Goal: Task Accomplishment & Management: Manage account settings

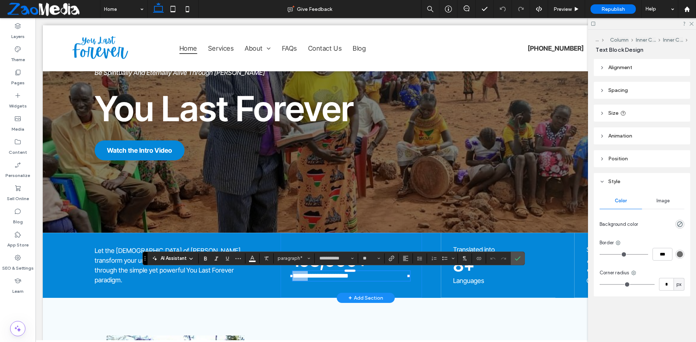
click at [293, 280] on p "**********" at bounding box center [350, 276] width 117 height 10
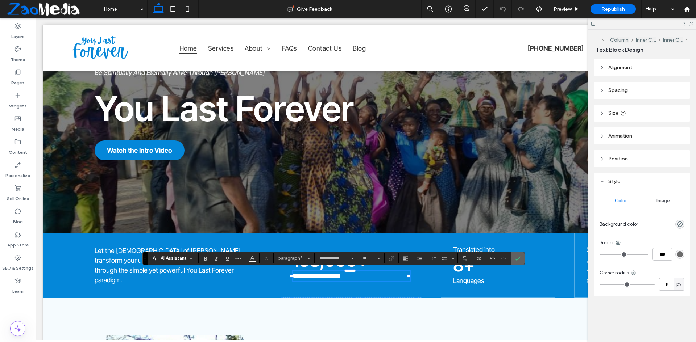
click at [521, 258] on label "Confirm" at bounding box center [517, 258] width 11 height 13
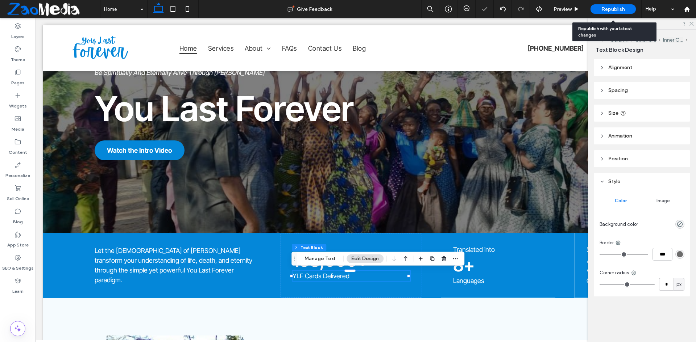
click at [603, 5] on div "Republish" at bounding box center [612, 8] width 45 height 9
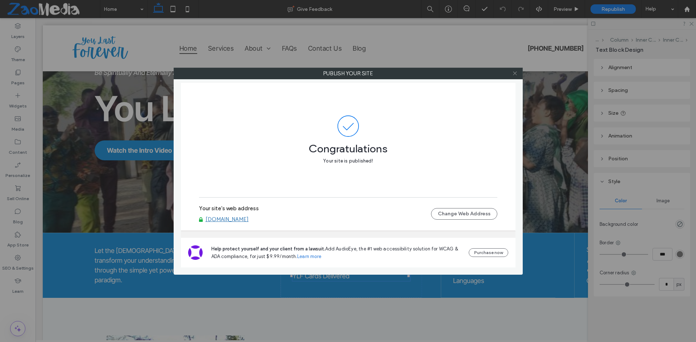
click at [513, 70] on span at bounding box center [514, 73] width 5 height 11
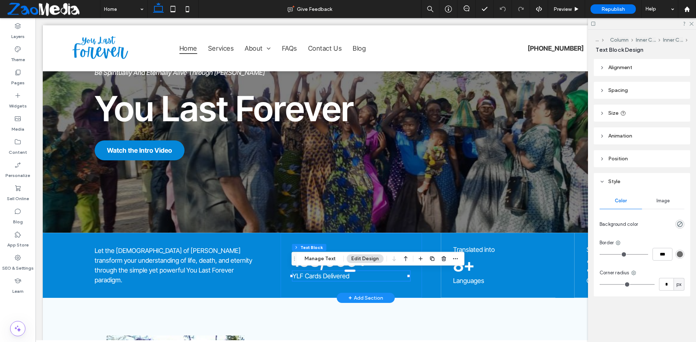
click at [419, 268] on div "158,000+ YLF Cards Delivered" at bounding box center [351, 265] width 142 height 65
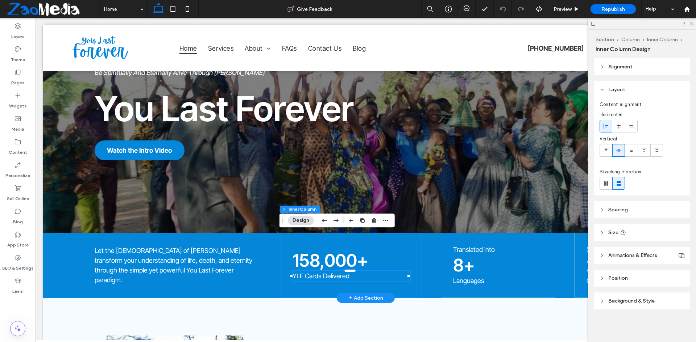
type input "**"
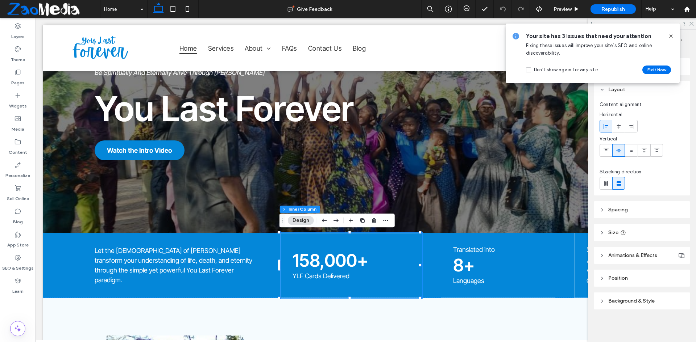
click at [690, 26] on div at bounding box center [642, 23] width 108 height 11
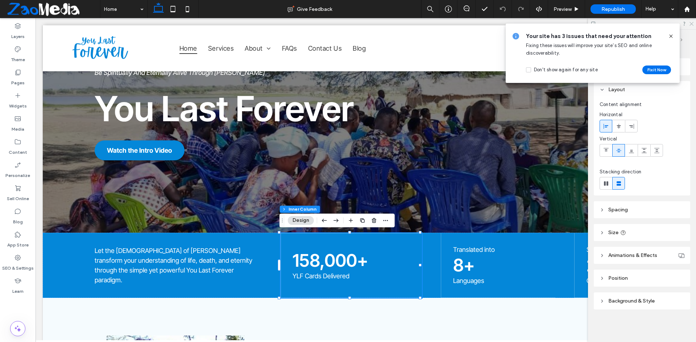
click at [690, 24] on use at bounding box center [691, 24] width 4 height 4
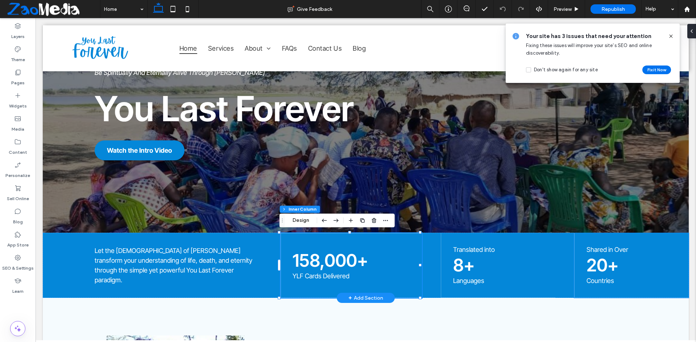
click at [612, 248] on span "Shared in Over" at bounding box center [607, 250] width 42 height 8
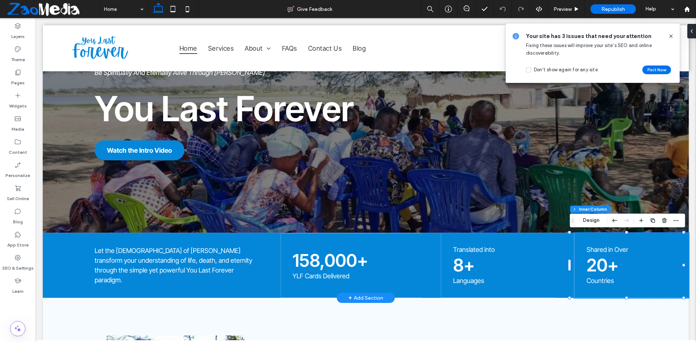
click at [612, 248] on span "Shared in Over" at bounding box center [607, 250] width 42 height 8
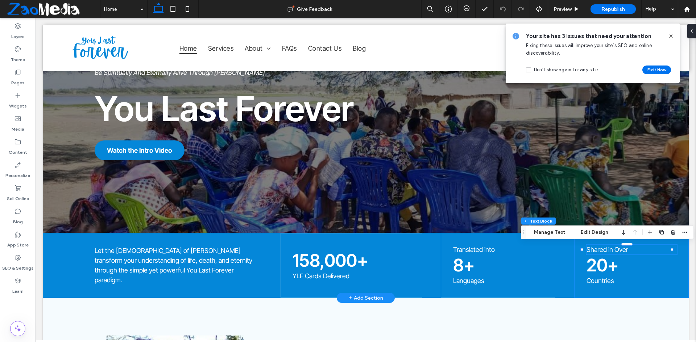
click at [615, 248] on span "Shared in Over" at bounding box center [607, 250] width 42 height 8
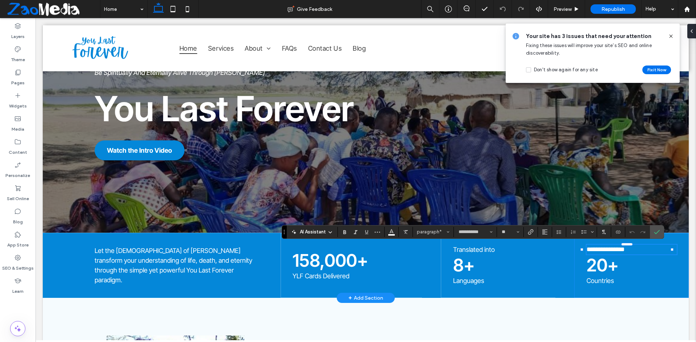
click at [625, 250] on p "**********" at bounding box center [631, 250] width 90 height 10
drag, startPoint x: 623, startPoint y: 250, endPoint x: 608, endPoint y: 254, distance: 15.6
click at [608, 254] on p "**********" at bounding box center [631, 250] width 90 height 10
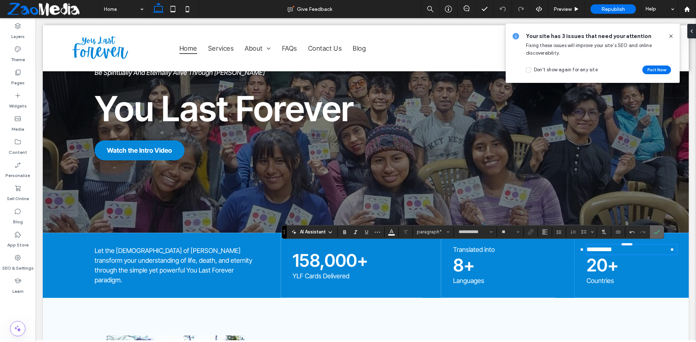
click at [654, 231] on icon "Confirm" at bounding box center [657, 232] width 6 height 6
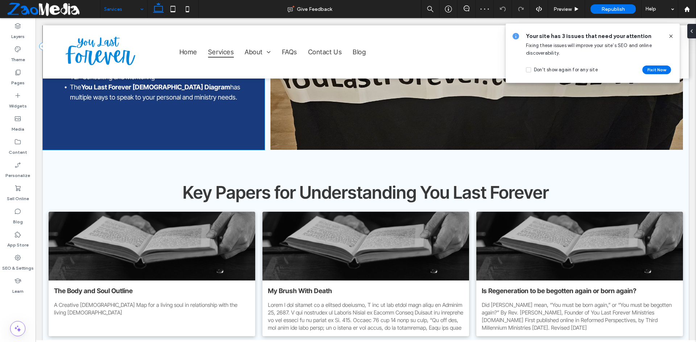
scroll to position [217, 0]
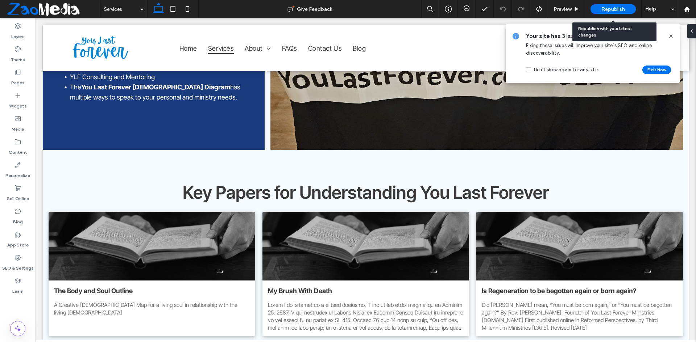
click at [612, 5] on div "Republish" at bounding box center [612, 8] width 45 height 9
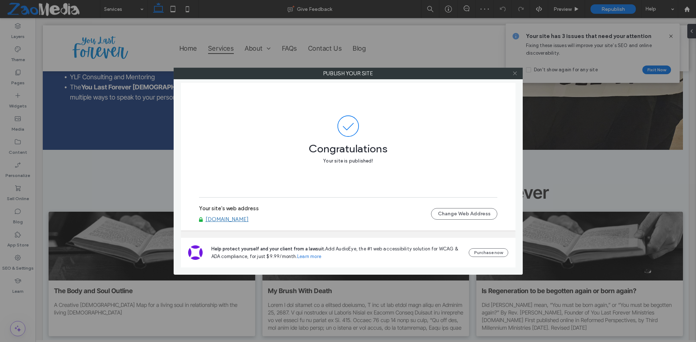
click at [517, 73] on icon at bounding box center [514, 73] width 5 height 5
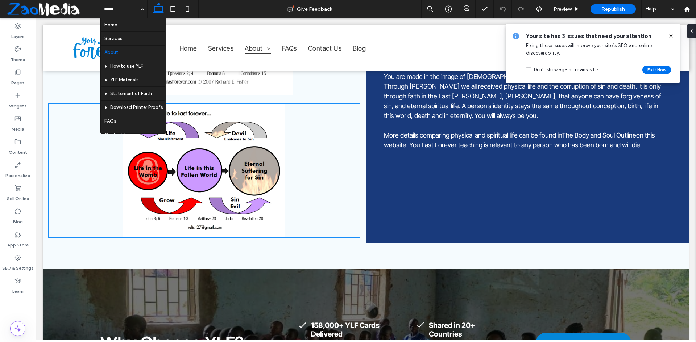
scroll to position [543, 0]
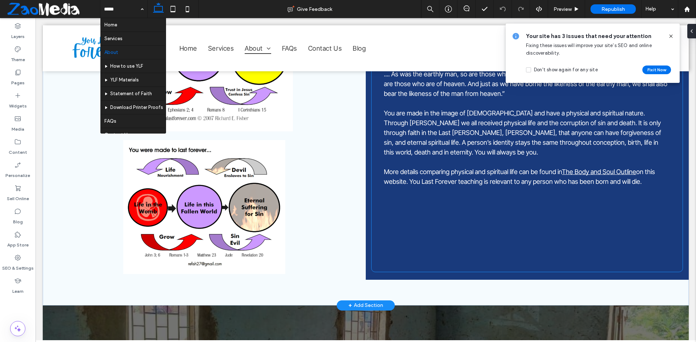
click at [606, 168] on link "The Body and Soul Outline" at bounding box center [599, 172] width 74 height 8
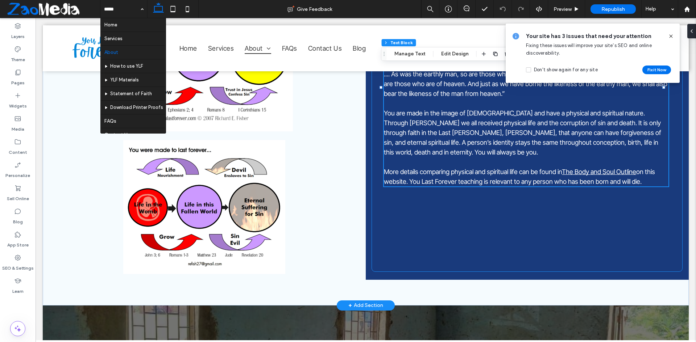
click at [606, 168] on link "The Body and Soul Outline" at bounding box center [599, 172] width 74 height 8
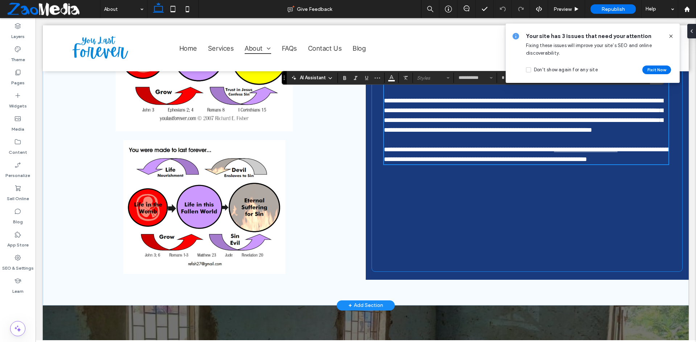
scroll to position [451, 0]
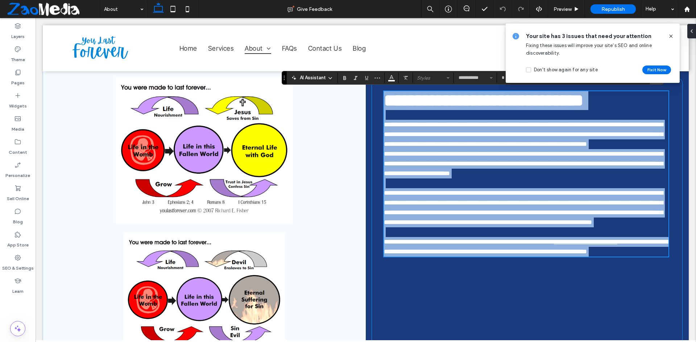
type input "**********"
click at [617, 245] on link "**********" at bounding box center [585, 242] width 63 height 7
type input "**"
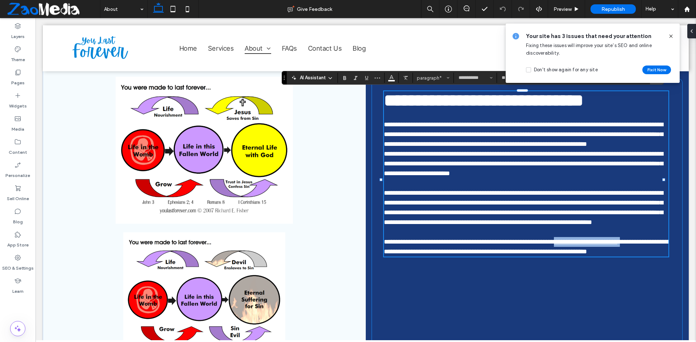
drag, startPoint x: 637, startPoint y: 254, endPoint x: 563, endPoint y: 253, distance: 73.6
click at [563, 253] on p "**********" at bounding box center [526, 247] width 284 height 20
click at [672, 36] on icon at bounding box center [671, 36] width 6 height 6
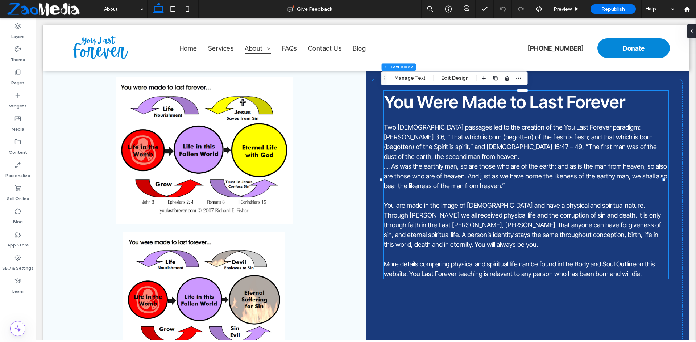
click at [637, 260] on span "on this website. You Last Forever teaching is relevant to any person who has be…" at bounding box center [519, 268] width 271 height 17
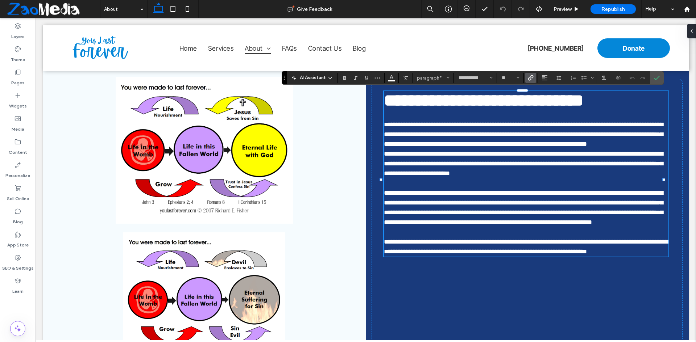
click at [531, 75] on icon "Link" at bounding box center [530, 78] width 6 height 6
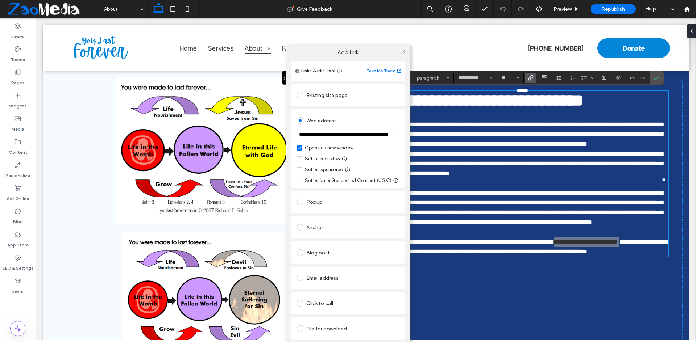
click at [324, 255] on div "Blog post" at bounding box center [348, 253] width 102 height 12
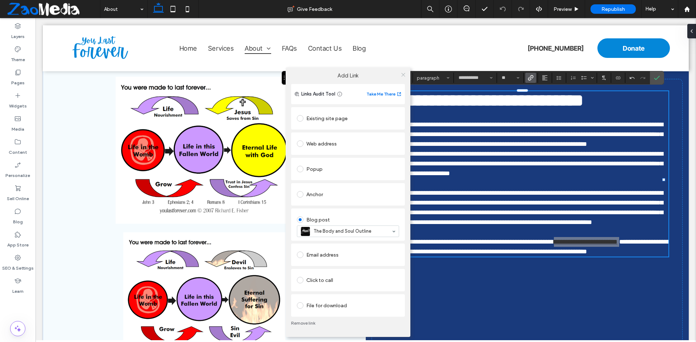
click at [402, 75] on icon at bounding box center [402, 74] width 5 height 5
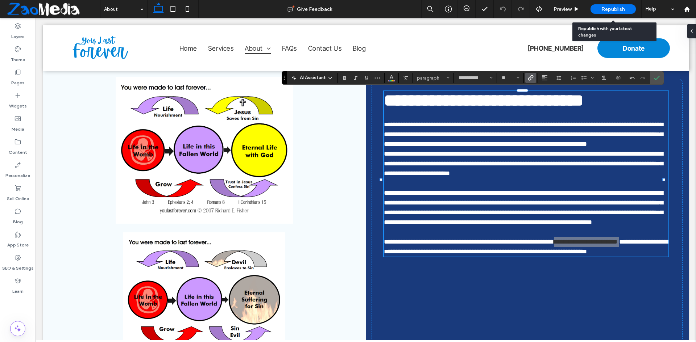
click at [606, 5] on div "Republish" at bounding box center [612, 8] width 45 height 9
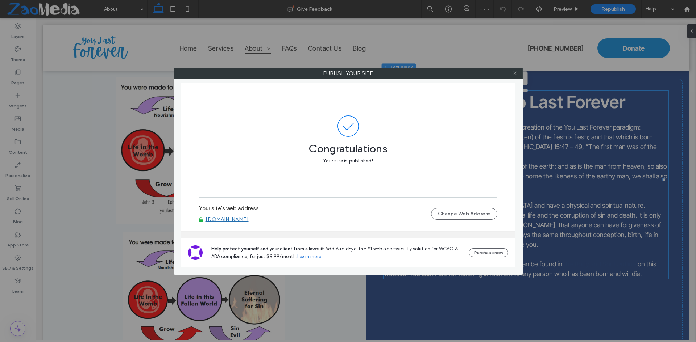
click at [513, 74] on icon at bounding box center [514, 73] width 5 height 5
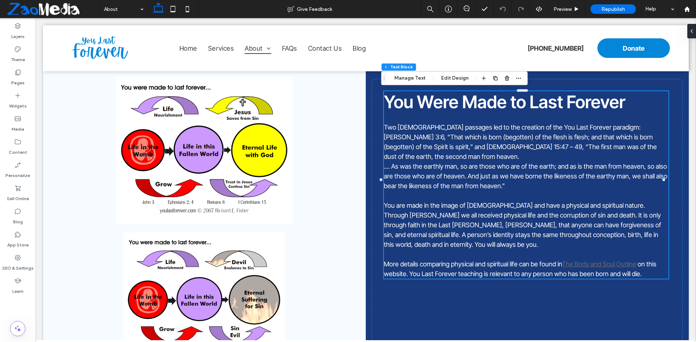
click at [626, 260] on link "The Body and Soul Outline" at bounding box center [599, 264] width 74 height 8
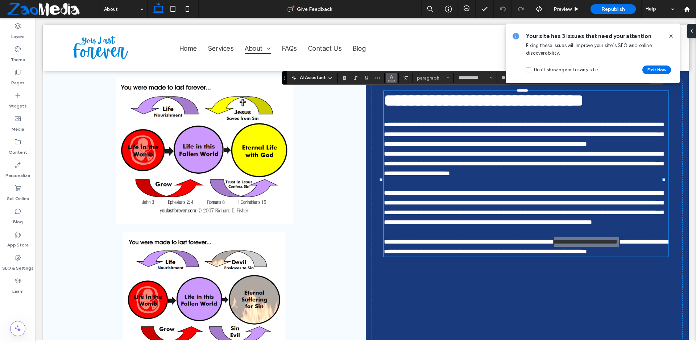
click at [389, 77] on icon "Color" at bounding box center [391, 77] width 6 height 6
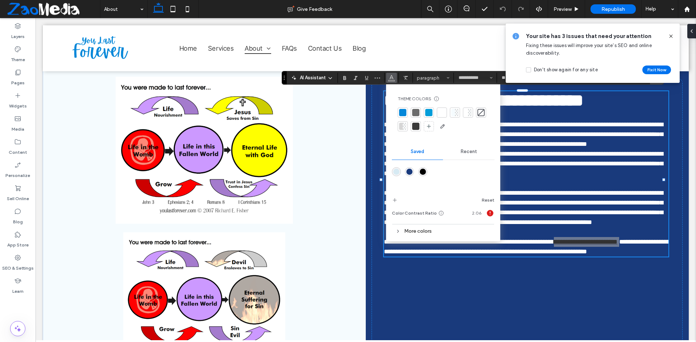
click at [438, 116] on div at bounding box center [441, 112] width 7 height 7
click at [673, 36] on div "Your site has 3 issues that need your attention Fixing these issues will improv…" at bounding box center [592, 53] width 174 height 59
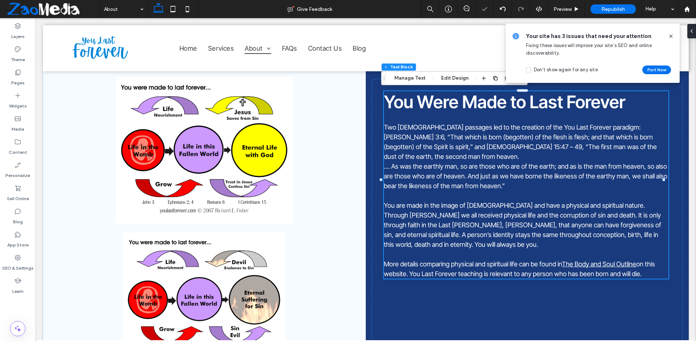
click at [588, 211] on span "You are made in the image of God and have a physical and spiritual nature. Thro…" at bounding box center [522, 225] width 277 height 47
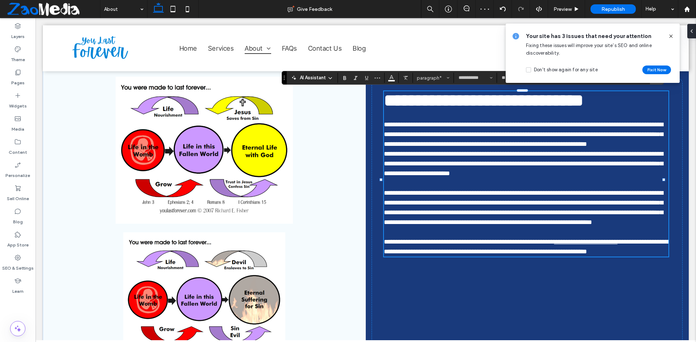
click at [669, 36] on icon at bounding box center [671, 36] width 6 height 6
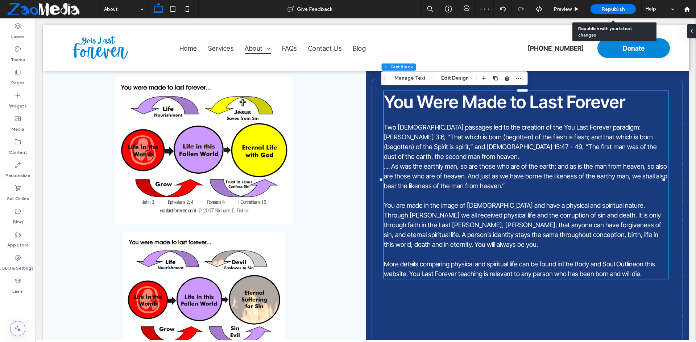
click at [604, 9] on span "Republish" at bounding box center [613, 9] width 24 height 6
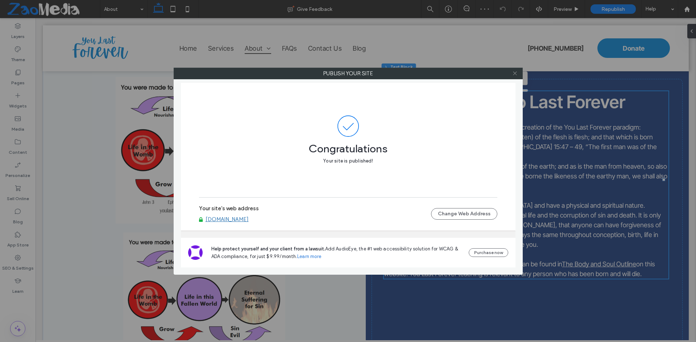
click at [514, 74] on icon at bounding box center [514, 73] width 5 height 5
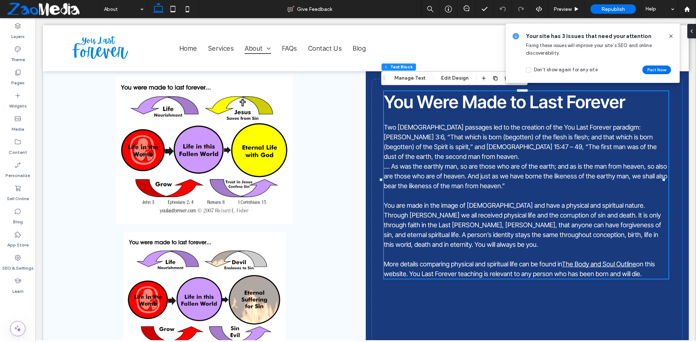
click at [671, 37] on icon at bounding box center [671, 36] width 6 height 6
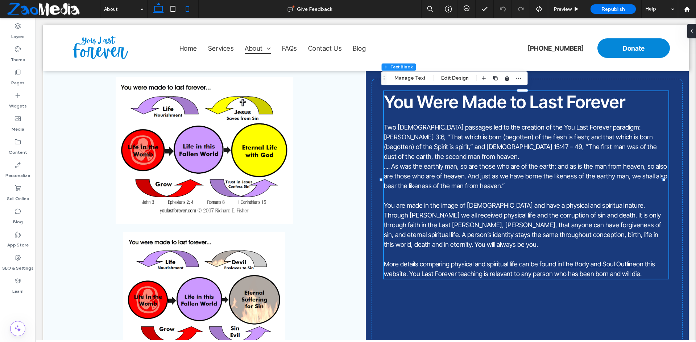
click at [184, 11] on icon at bounding box center [187, 9] width 14 height 14
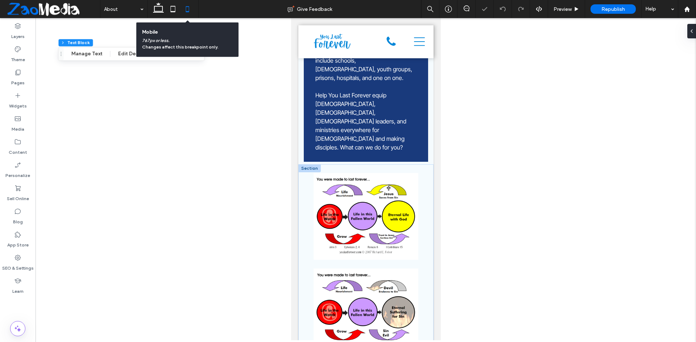
scroll to position [799, 0]
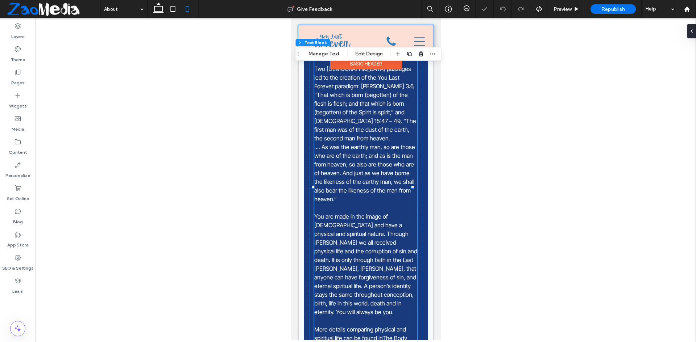
click at [408, 40] on div at bounding box center [365, 41] width 135 height 33
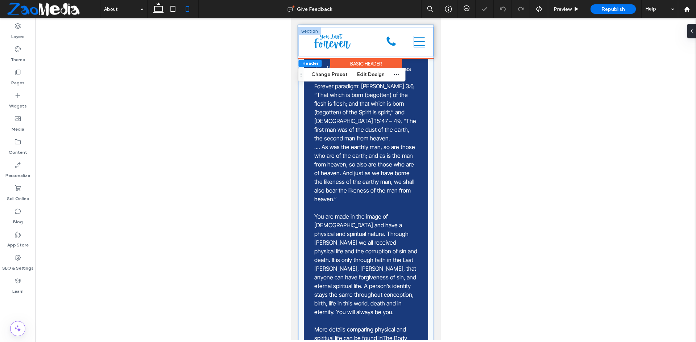
click at [413, 39] on icon at bounding box center [418, 41] width 11 height 11
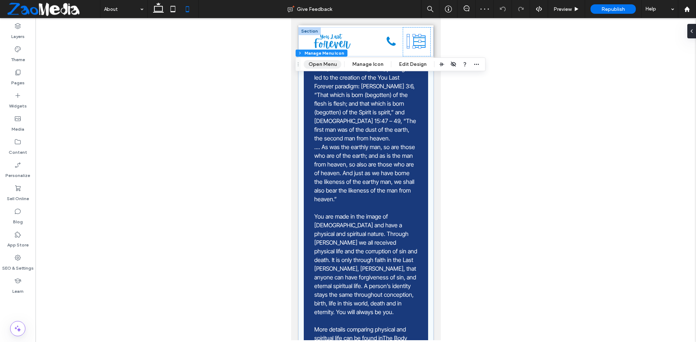
click at [328, 68] on button "Open Menu" at bounding box center [323, 64] width 38 height 9
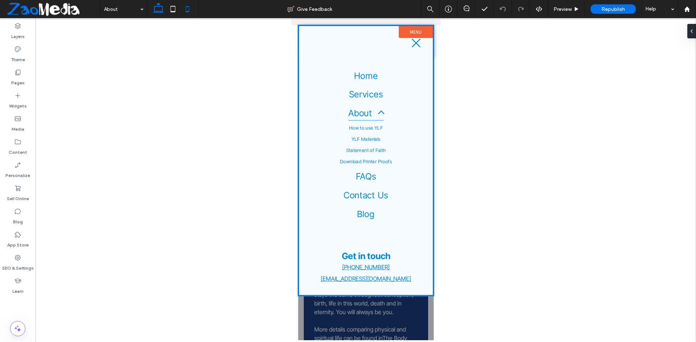
click at [162, 17] on span at bounding box center [158, 9] width 14 height 18
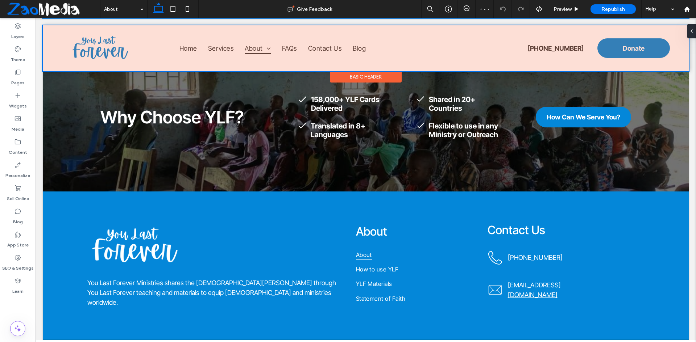
click at [615, 51] on div at bounding box center [366, 48] width 646 height 46
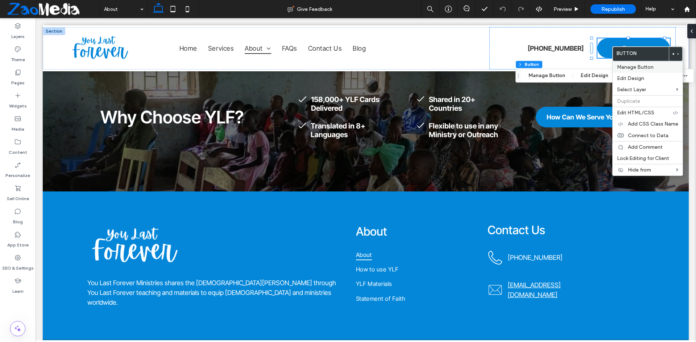
click at [625, 68] on span "Manage Button" at bounding box center [635, 67] width 37 height 6
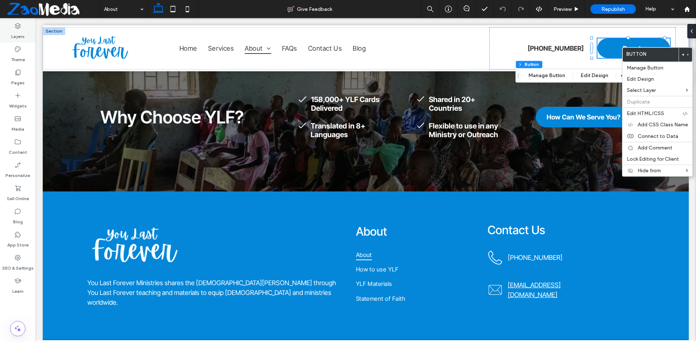
click at [14, 31] on label "Layers" at bounding box center [17, 35] width 13 height 10
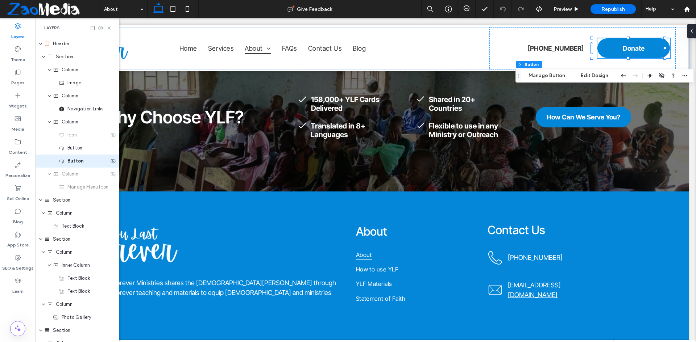
click at [80, 163] on span "Button" at bounding box center [75, 161] width 16 height 7
click at [685, 75] on icon "button" at bounding box center [684, 76] width 6 height 6
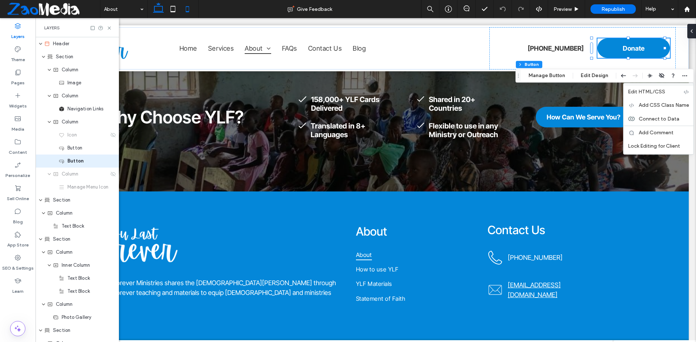
click at [180, 8] on icon at bounding box center [187, 9] width 14 height 14
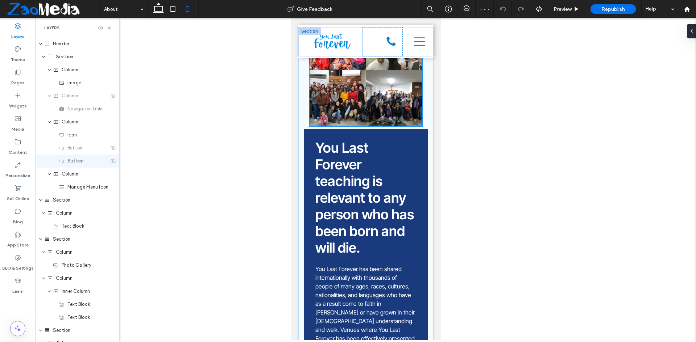
scroll to position [0, 0]
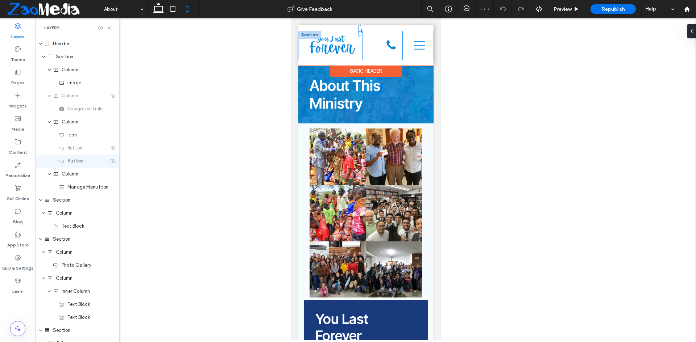
click at [362, 46] on div "Donate +1 423-994-5869" at bounding box center [382, 45] width 40 height 29
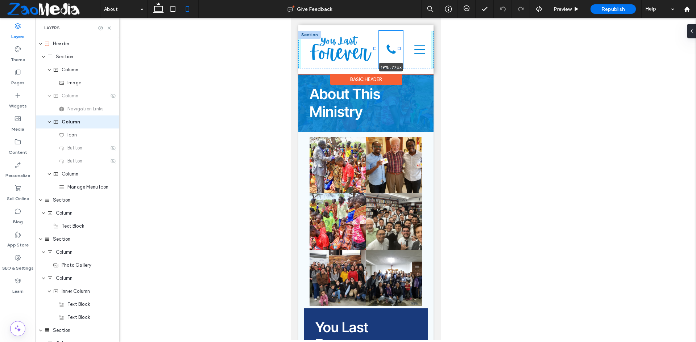
drag, startPoint x: 358, startPoint y: 44, endPoint x: 372, endPoint y: 47, distance: 15.1
click at [372, 47] on div "Home Services About How to use YLF YLF Materials Statement of Faith Download Pr…" at bounding box center [365, 50] width 135 height 38
type input "**"
type input "***"
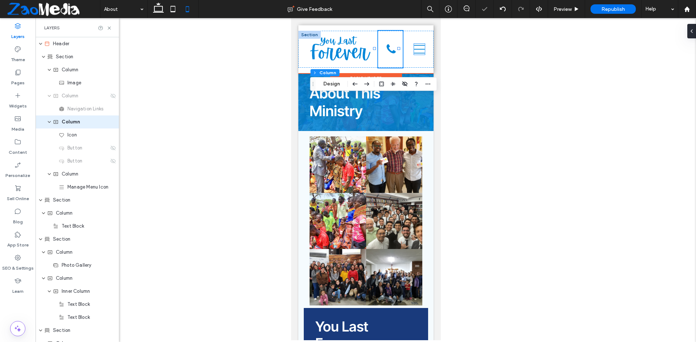
click at [414, 49] on icon at bounding box center [418, 49] width 11 height 11
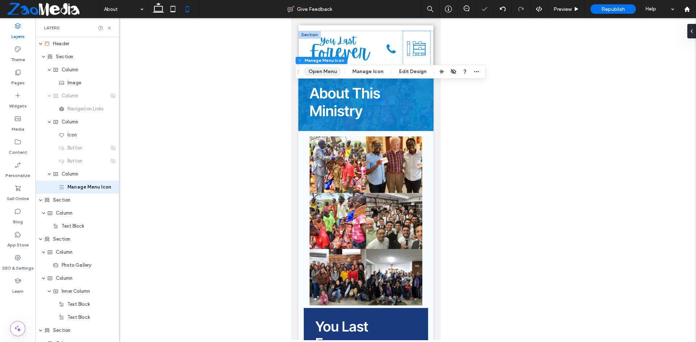
click at [334, 68] on button "Open Menu" at bounding box center [323, 71] width 38 height 9
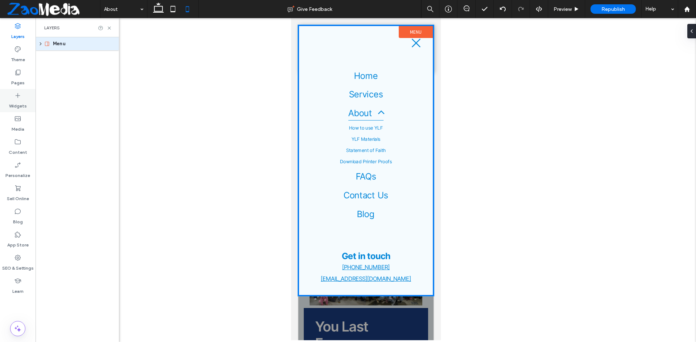
click at [11, 100] on label "Widgets" at bounding box center [18, 104] width 18 height 10
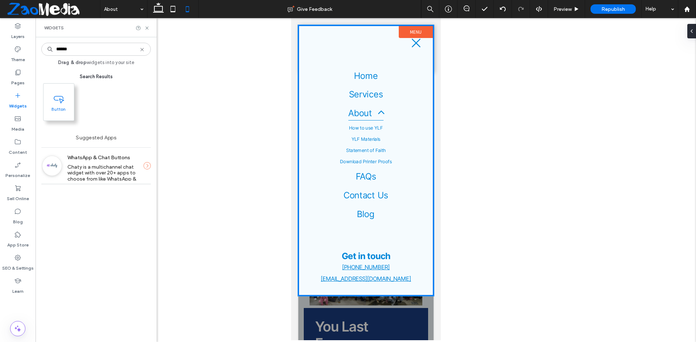
type input "******"
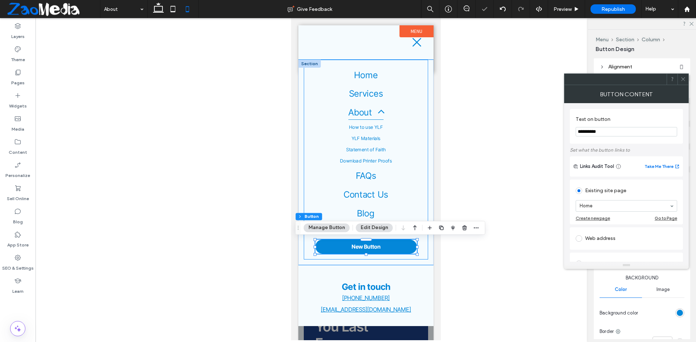
type input "**"
click at [616, 134] on input "**********" at bounding box center [625, 131] width 101 height 9
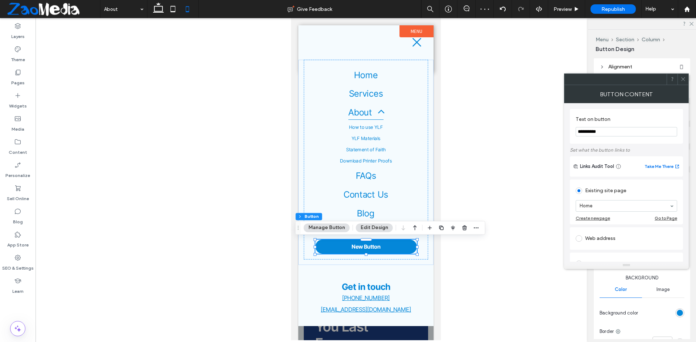
click at [616, 134] on input "**********" at bounding box center [625, 131] width 101 height 9
type input "******"
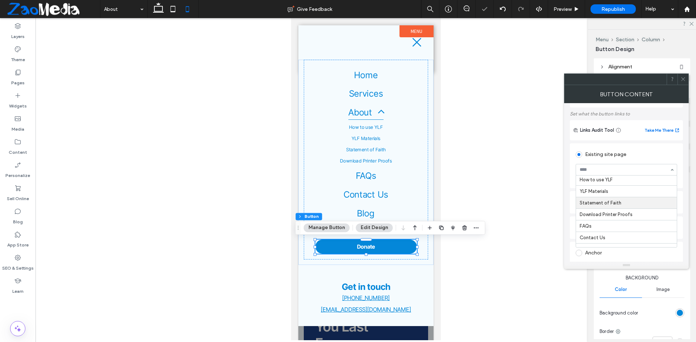
scroll to position [55, 0]
click at [682, 81] on icon at bounding box center [682, 78] width 5 height 5
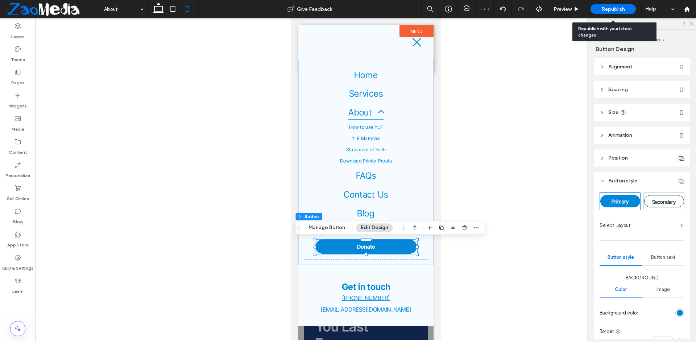
click at [617, 10] on span "Republish" at bounding box center [613, 9] width 24 height 6
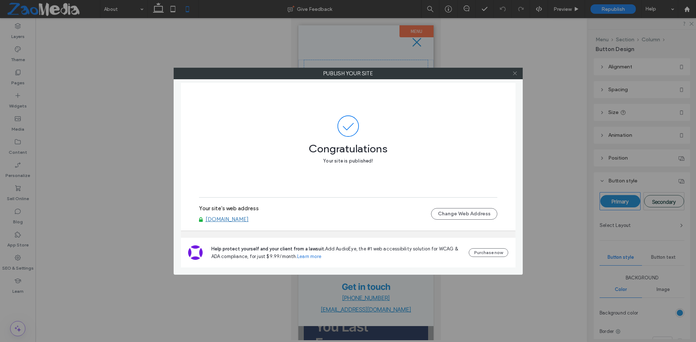
click at [515, 71] on icon at bounding box center [514, 73] width 5 height 5
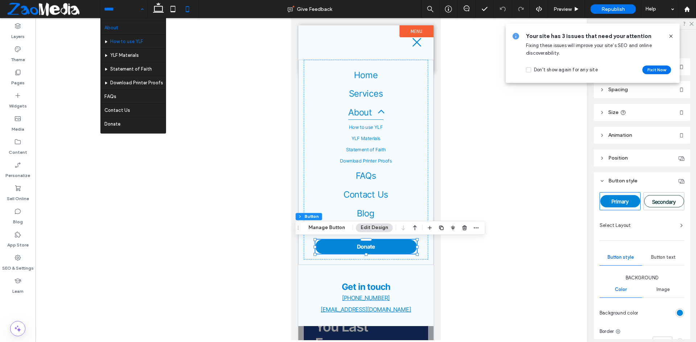
scroll to position [35, 0]
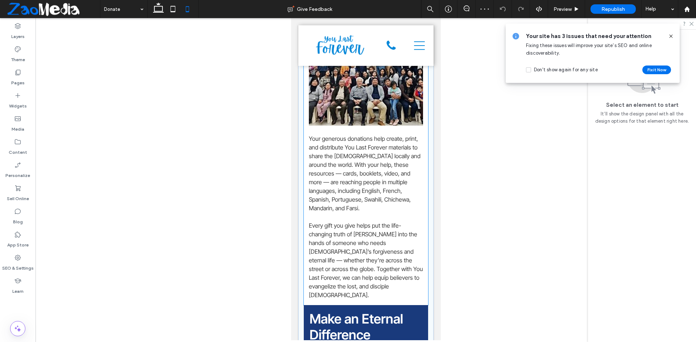
scroll to position [145, 0]
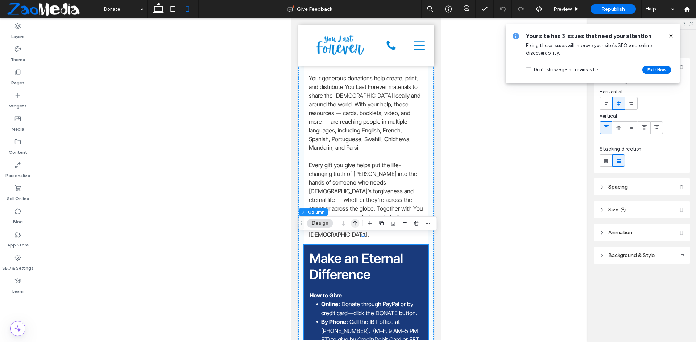
click at [354, 222] on use "button" at bounding box center [355, 223] width 4 height 5
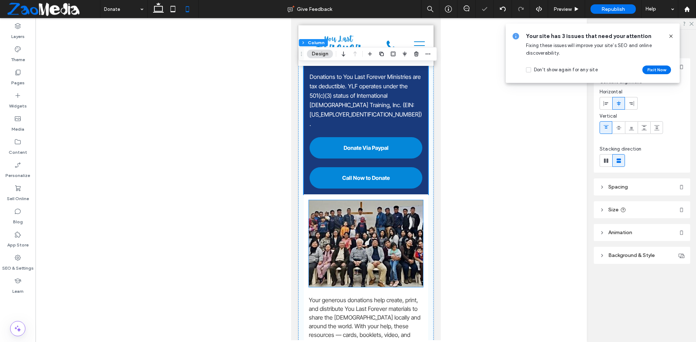
scroll to position [33, 0]
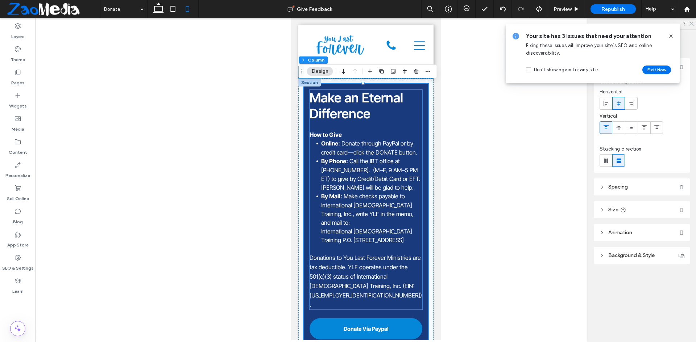
click at [380, 254] on span "Donations to You Last Forever Ministries are tax deductible. YLF operates under…" at bounding box center [365, 281] width 112 height 54
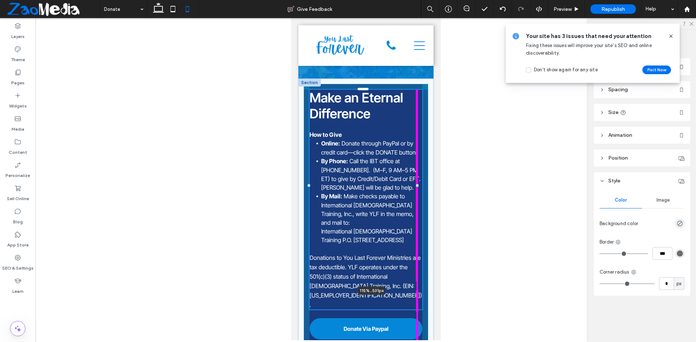
drag, startPoint x: 418, startPoint y: 185, endPoint x: 426, endPoint y: 184, distance: 8.7
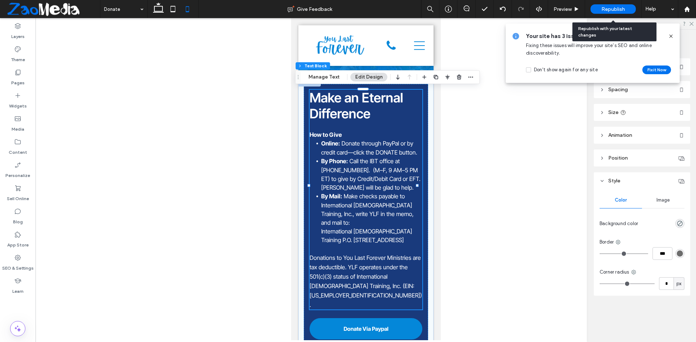
click at [614, 7] on span "Republish" at bounding box center [613, 9] width 24 height 6
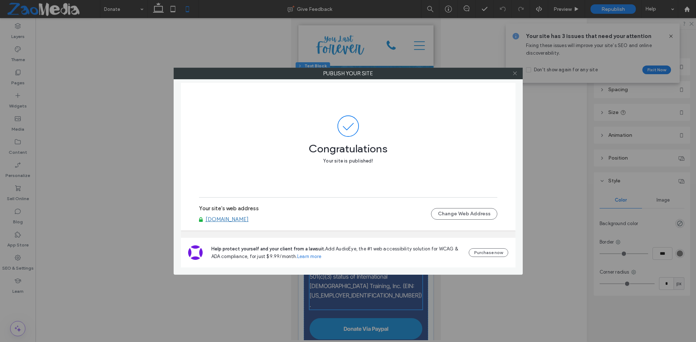
click at [517, 72] on icon at bounding box center [514, 73] width 5 height 5
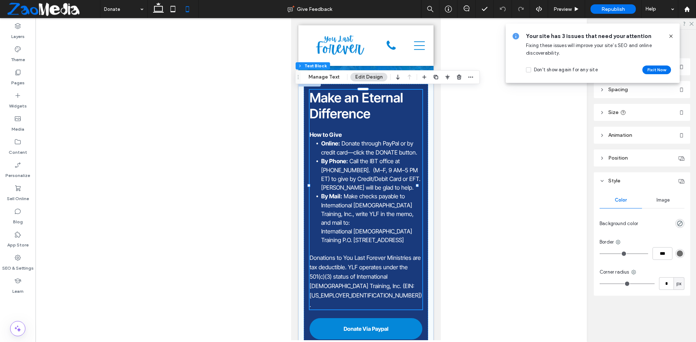
click at [354, 254] on span "Donations to You Last Forever Ministries are tax deductible. YLF operates under…" at bounding box center [365, 281] width 112 height 54
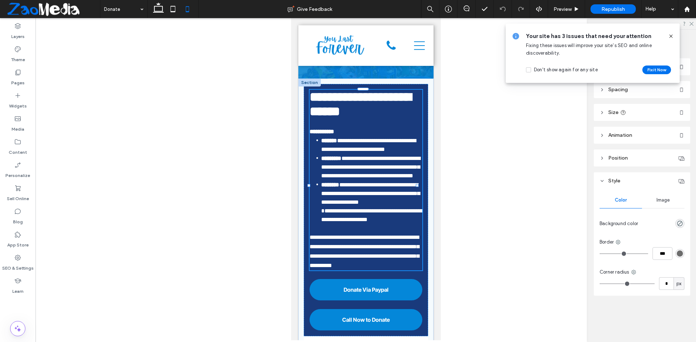
click at [354, 247] on span "**********" at bounding box center [363, 252] width 109 height 34
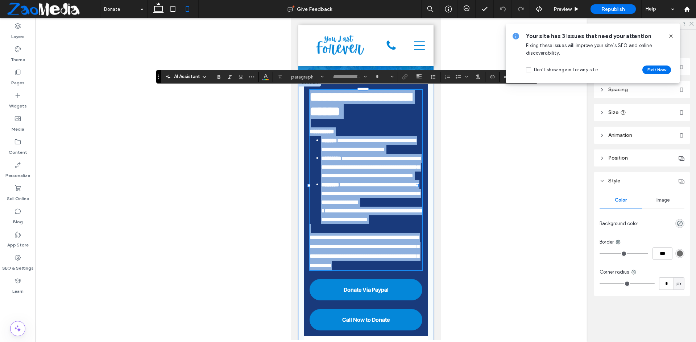
type input "**********"
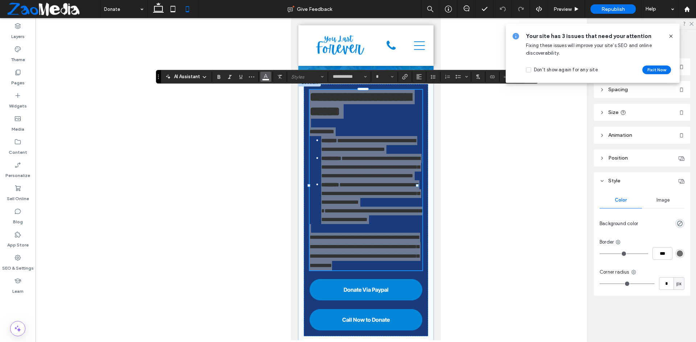
click at [266, 73] on icon "Color" at bounding box center [266, 76] width 6 height 6
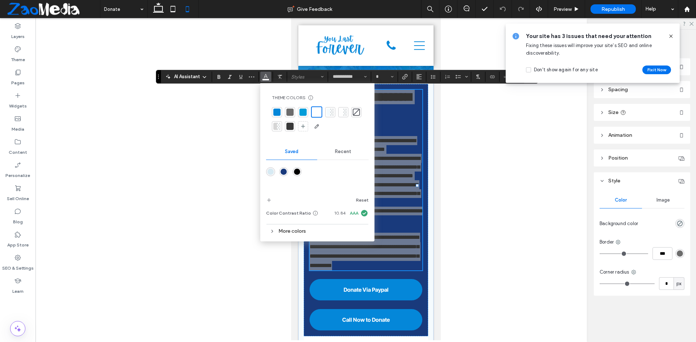
click at [316, 108] on div at bounding box center [316, 112] width 8 height 8
click at [668, 34] on icon at bounding box center [671, 36] width 6 height 6
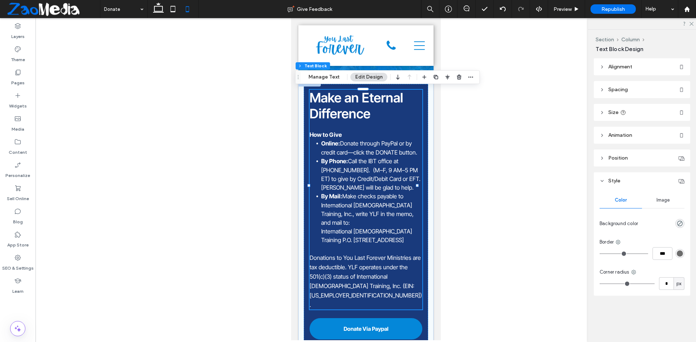
click at [375, 280] on span "Donations to You Last Forever Ministries are tax deductible. YLF operates under…" at bounding box center [365, 281] width 112 height 54
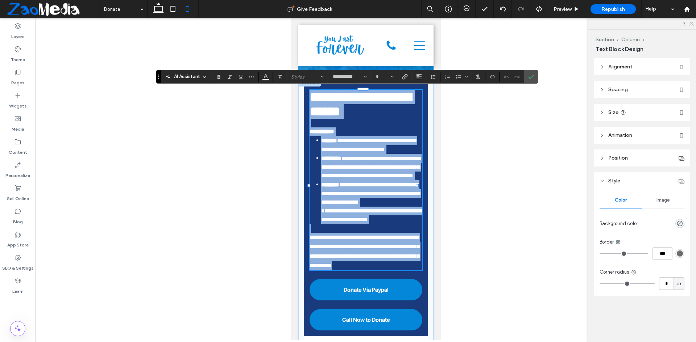
click at [375, 268] on span "**********" at bounding box center [363, 252] width 109 height 34
type input "**"
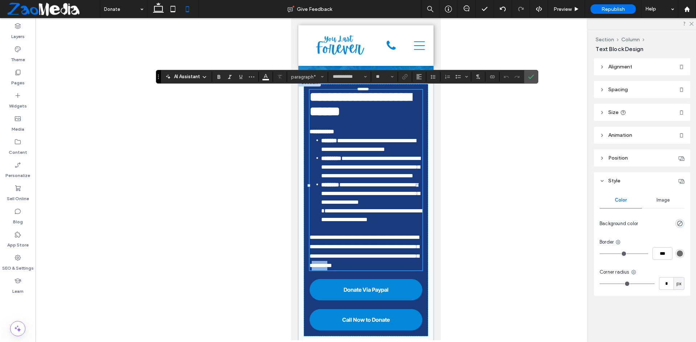
click at [375, 268] on span "**********" at bounding box center [363, 252] width 109 height 34
click at [358, 268] on span "**********" at bounding box center [363, 252] width 109 height 34
drag, startPoint x: 370, startPoint y: 275, endPoint x: 384, endPoint y: 280, distance: 14.9
click at [384, 268] on span "**********" at bounding box center [363, 252] width 109 height 34
click at [358, 268] on span "**********" at bounding box center [363, 252] width 109 height 34
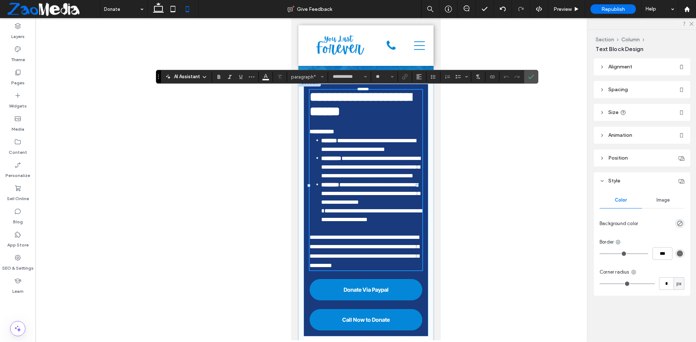
click at [357, 268] on span "**********" at bounding box center [363, 252] width 109 height 34
drag, startPoint x: 356, startPoint y: 278, endPoint x: 370, endPoint y: 277, distance: 13.8
click at [370, 268] on span "**********" at bounding box center [363, 252] width 109 height 34
click at [358, 268] on span "**********" at bounding box center [363, 252] width 109 height 34
drag, startPoint x: 355, startPoint y: 277, endPoint x: 383, endPoint y: 277, distance: 27.9
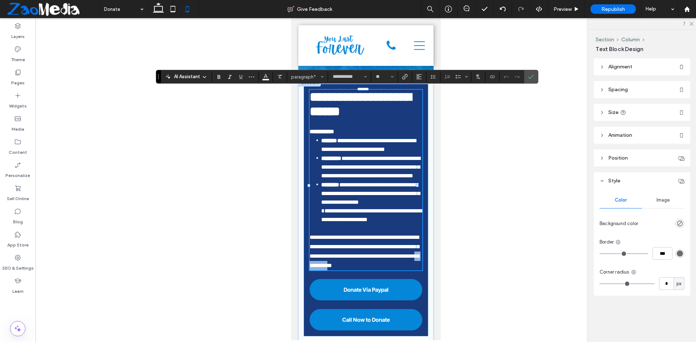
click at [383, 268] on span "**********" at bounding box center [363, 252] width 109 height 34
click at [264, 78] on use "Color" at bounding box center [265, 76] width 4 height 4
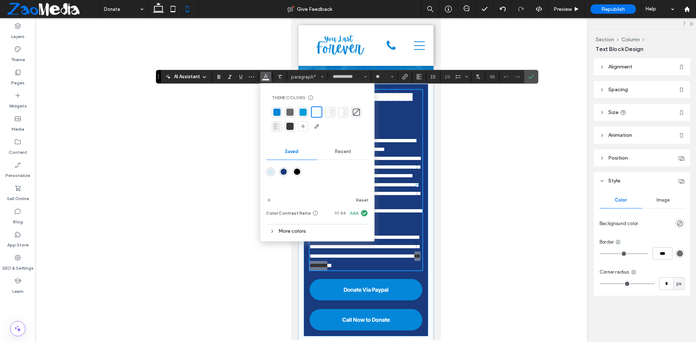
click at [303, 113] on div at bounding box center [302, 112] width 7 height 7
click at [315, 109] on div at bounding box center [315, 111] width 7 height 7
click at [527, 78] on label "Confirm" at bounding box center [530, 76] width 11 height 13
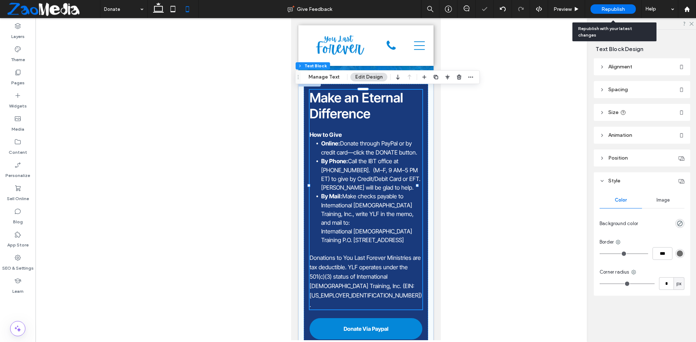
click at [627, 10] on div "Republish" at bounding box center [612, 8] width 45 height 9
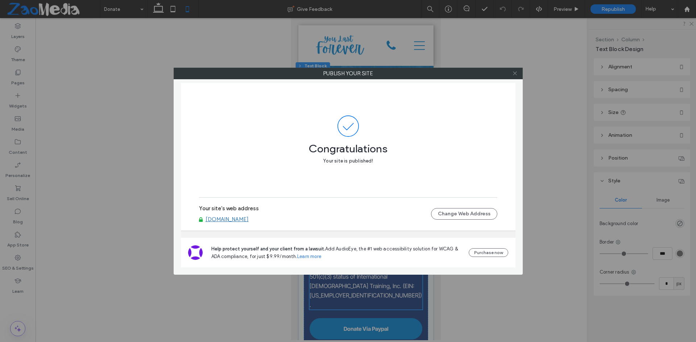
click at [517, 72] on icon at bounding box center [514, 73] width 5 height 5
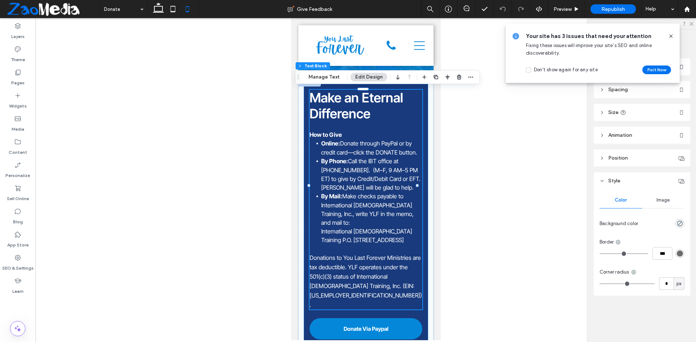
click at [343, 167] on span "Call the IBT office at 423-762-0028. (M–F, 9 AM–5 PM ET) to give by Credit/Debi…" at bounding box center [370, 175] width 99 height 34
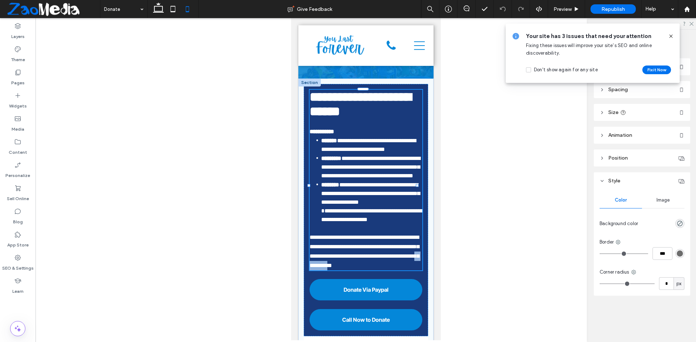
type input "**********"
type input "**"
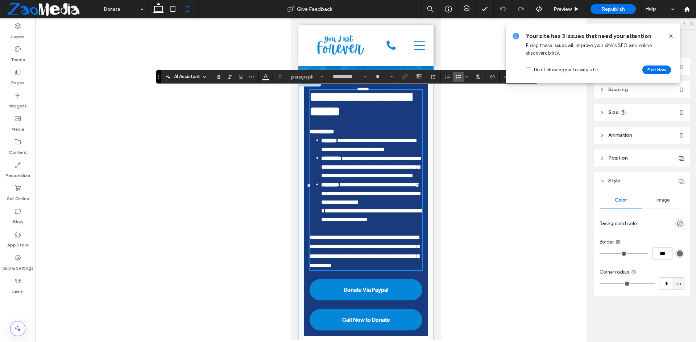
click at [343, 171] on span "**********" at bounding box center [370, 167] width 99 height 23
drag, startPoint x: 347, startPoint y: 171, endPoint x: 400, endPoint y: 161, distance: 53.9
click at [400, 161] on span "**********" at bounding box center [370, 167] width 99 height 23
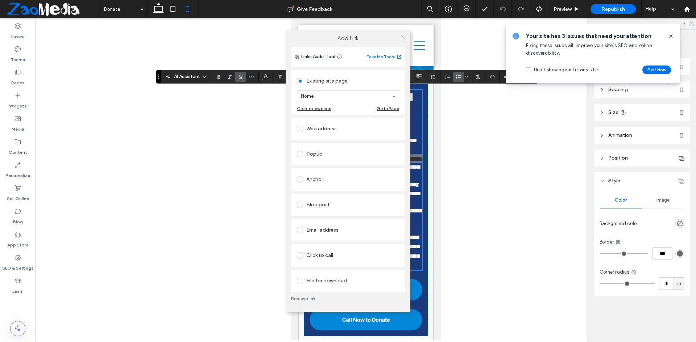
click at [402, 36] on icon at bounding box center [402, 36] width 5 height 5
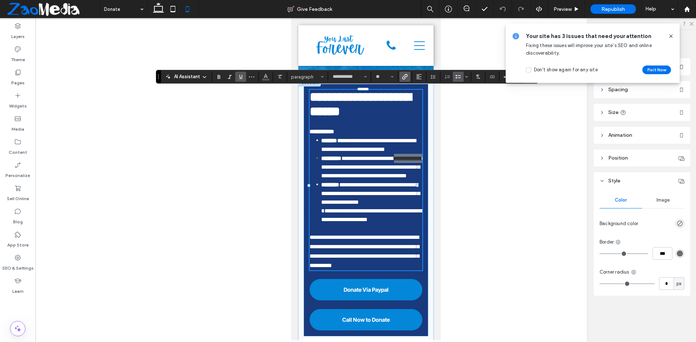
click at [670, 33] on icon at bounding box center [671, 36] width 6 height 6
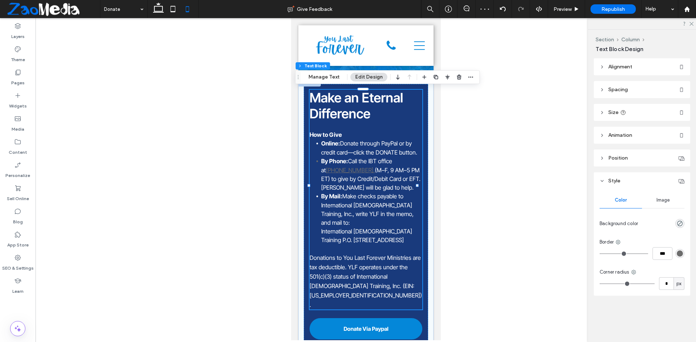
click at [333, 170] on link "[PHONE_NUMBER]." at bounding box center [349, 170] width 49 height 7
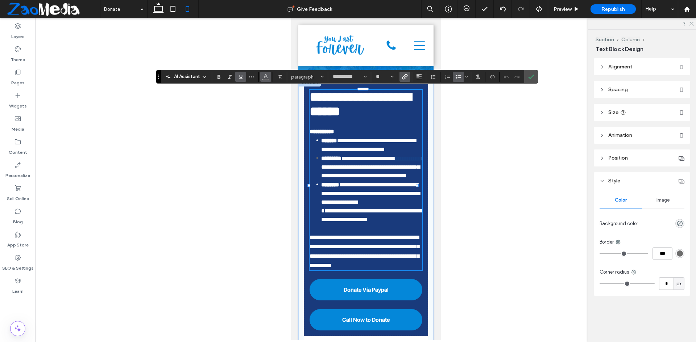
click at [268, 76] on icon "Color" at bounding box center [266, 76] width 6 height 6
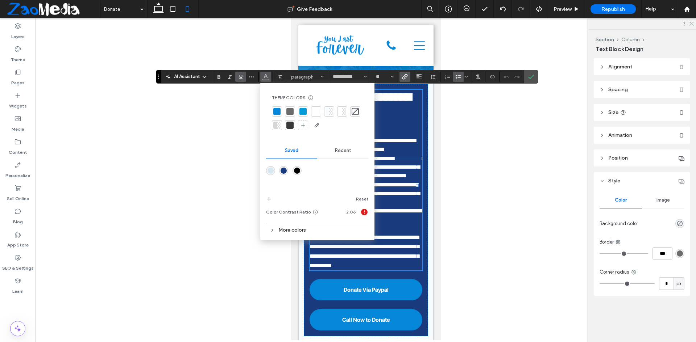
click at [315, 109] on div at bounding box center [315, 111] width 7 height 7
click at [535, 78] on label "Confirm" at bounding box center [530, 76] width 11 height 13
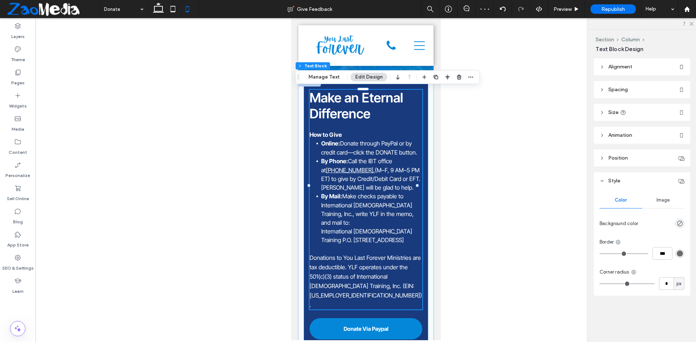
click at [370, 274] on span "Donations to You Last Forever Ministries are tax deductible. YLF operates under…" at bounding box center [365, 281] width 112 height 54
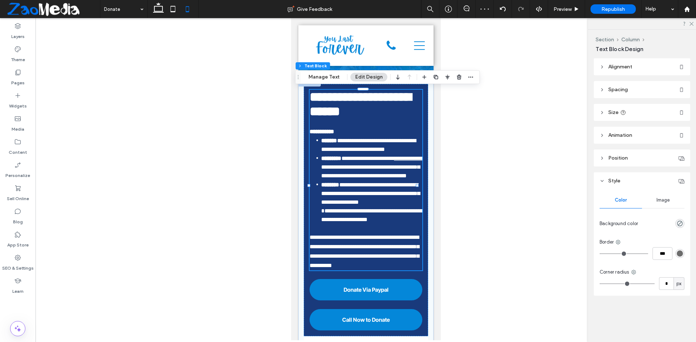
click at [370, 268] on span "**********" at bounding box center [363, 252] width 109 height 34
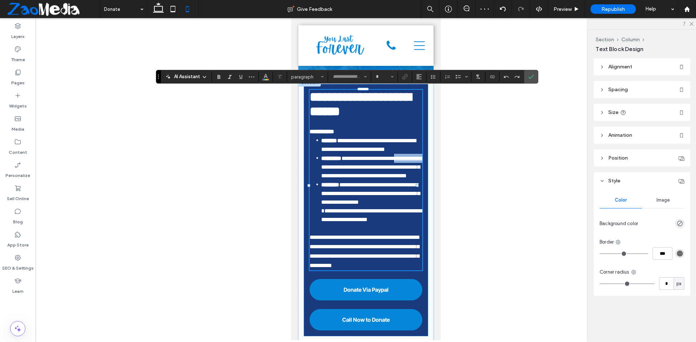
type input "**********"
type input "**"
click at [405, 77] on icon "Link" at bounding box center [405, 77] width 6 height 6
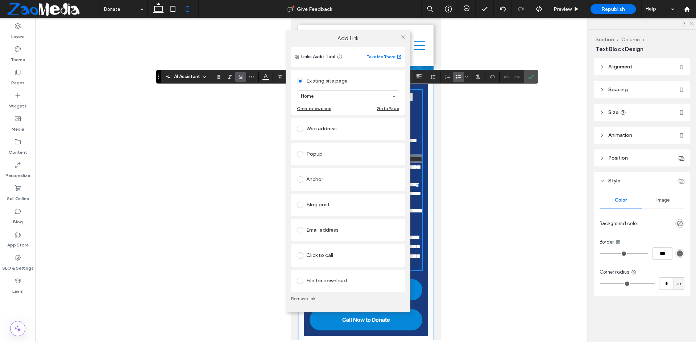
click at [322, 256] on div "Click to call" at bounding box center [348, 256] width 102 height 12
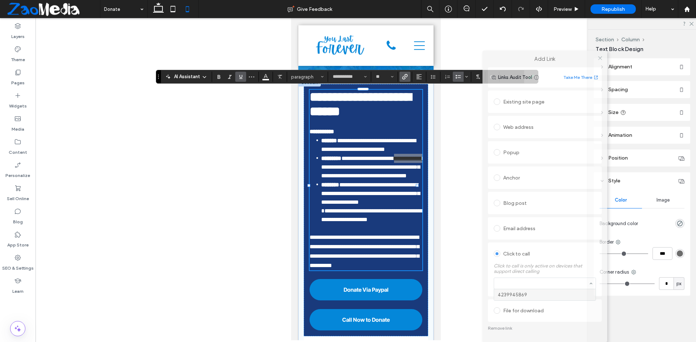
drag, startPoint x: 364, startPoint y: 33, endPoint x: 561, endPoint y: 110, distance: 211.6
click at [561, 110] on div "Add Link Links Audit Tool Take Me There Existing site page Home Create new page…" at bounding box center [544, 197] width 125 height 292
type input "**********"
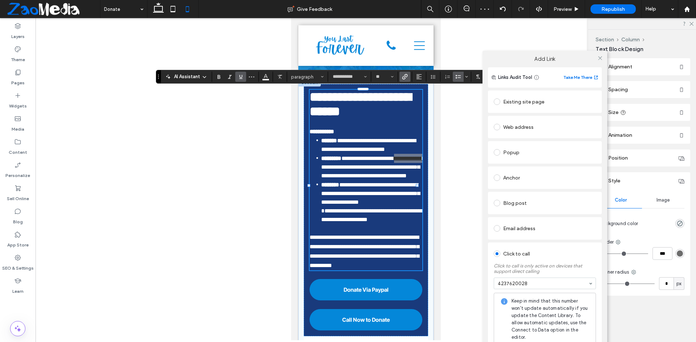
click at [364, 272] on div "Add Link Links Audit Tool Take Me There Existing site page Home Create new page…" at bounding box center [348, 171] width 696 height 342
click at [365, 276] on div "Add Link Links Audit Tool Take Me There Existing site page Home Create new page…" at bounding box center [348, 171] width 696 height 342
click at [599, 59] on icon at bounding box center [599, 57] width 5 height 5
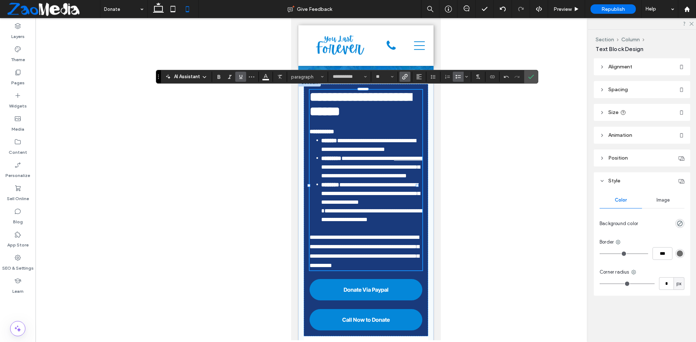
click at [376, 268] on span "**********" at bounding box center [363, 252] width 109 height 34
drag, startPoint x: 354, startPoint y: 278, endPoint x: 384, endPoint y: 276, distance: 29.4
click at [384, 268] on span "**********" at bounding box center [363, 252] width 109 height 34
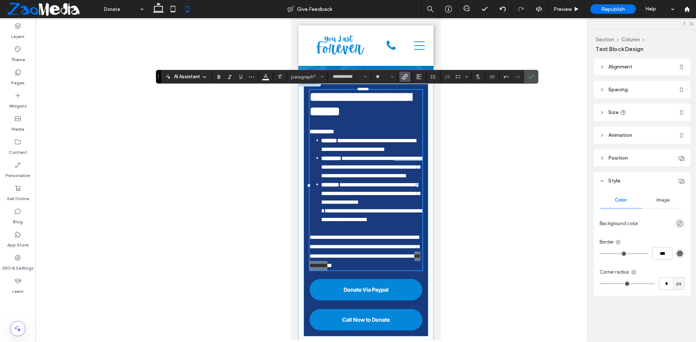
click at [403, 73] on span "Link" at bounding box center [403, 77] width 3 height 10
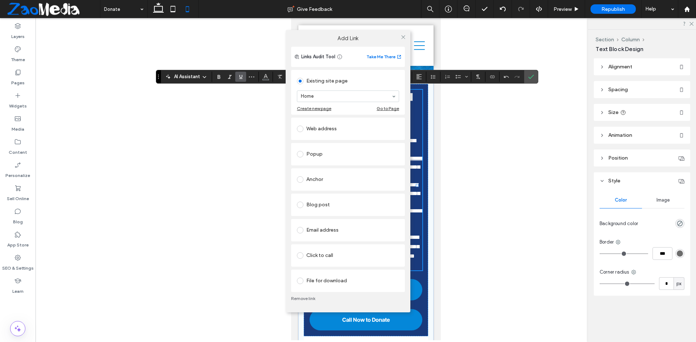
click at [299, 82] on span at bounding box center [300, 81] width 7 height 7
click at [300, 300] on link "Remove link" at bounding box center [348, 299] width 114 height 6
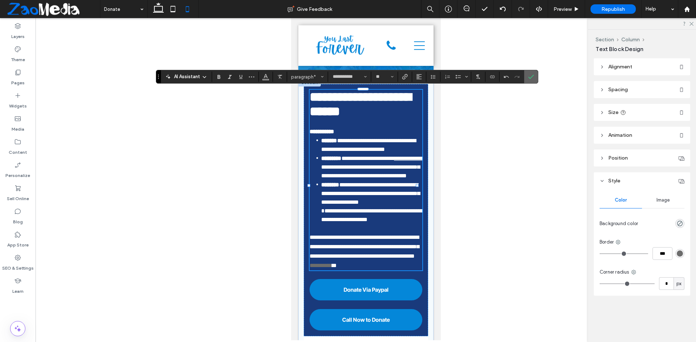
click at [530, 75] on icon "Confirm" at bounding box center [531, 77] width 6 height 6
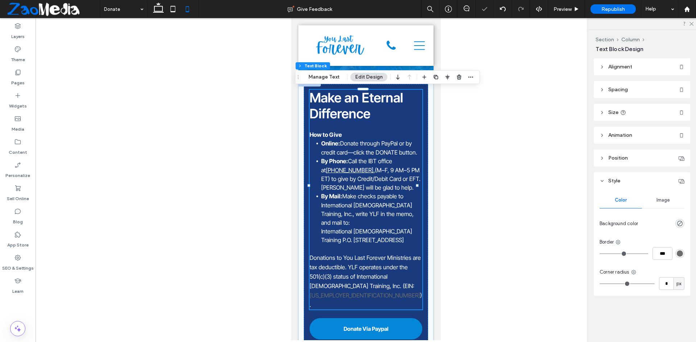
click at [370, 292] on span "45-3551190" at bounding box center [364, 295] width 110 height 7
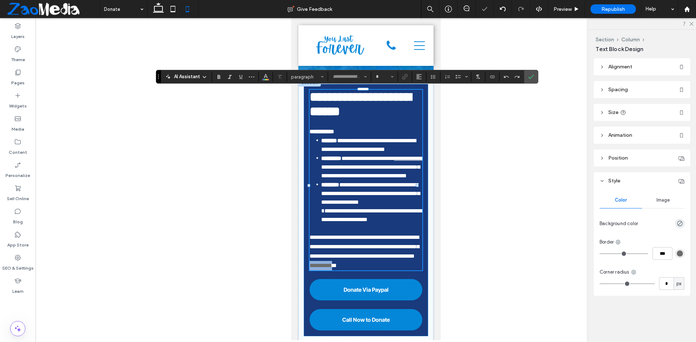
type input "**********"
type input "**"
click at [268, 76] on icon "Color" at bounding box center [266, 76] width 6 height 6
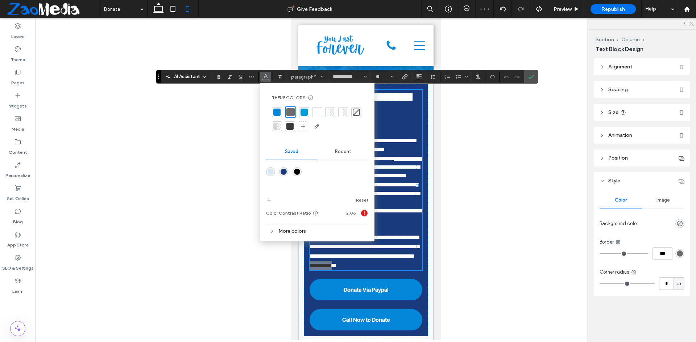
click at [319, 111] on div at bounding box center [316, 112] width 7 height 7
click at [526, 79] on label "Confirm" at bounding box center [530, 76] width 11 height 13
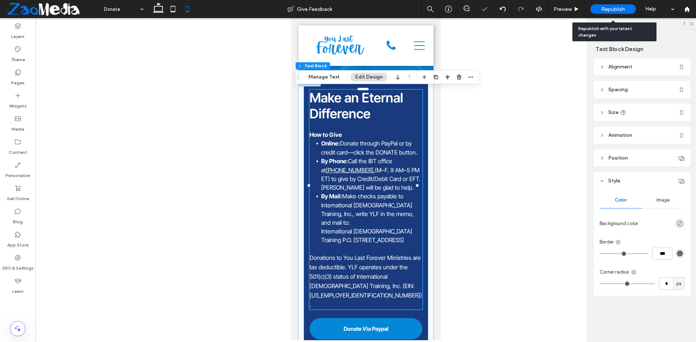
click at [609, 7] on span "Republish" at bounding box center [613, 9] width 24 height 6
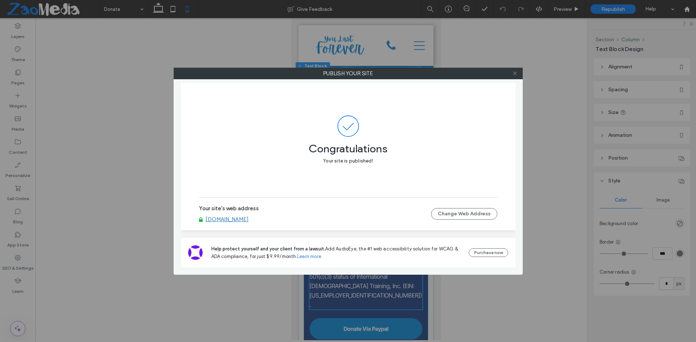
click at [515, 71] on icon at bounding box center [514, 73] width 5 height 5
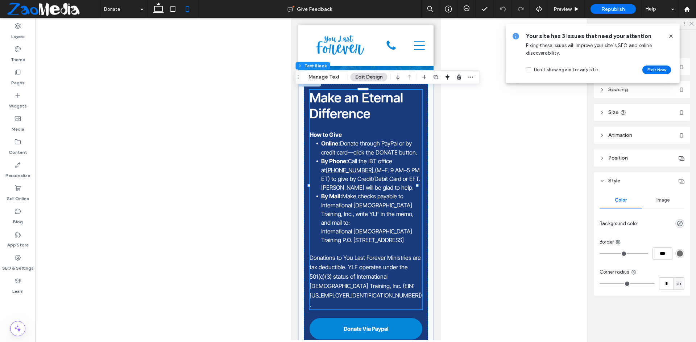
click at [348, 170] on span "(M–F, 9 AM–5 PM ET) to give by Credit/Debit Card or EFT. [PERSON_NAME] will be …" at bounding box center [370, 179] width 99 height 25
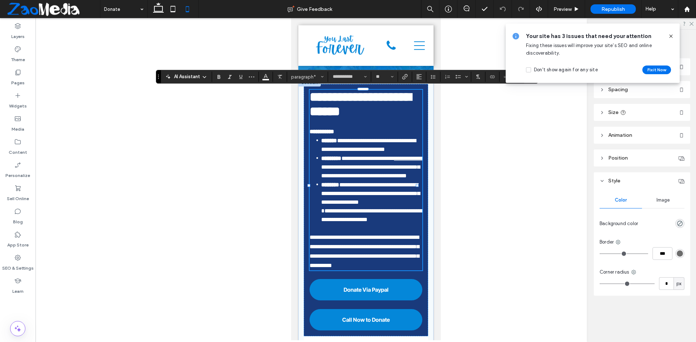
click at [348, 170] on span "**********" at bounding box center [373, 167] width 105 height 23
drag, startPoint x: 348, startPoint y: 170, endPoint x: 401, endPoint y: 160, distance: 53.8
click at [401, 160] on li "**********" at bounding box center [371, 167] width 101 height 26
click at [406, 77] on use "Link" at bounding box center [404, 76] width 5 height 5
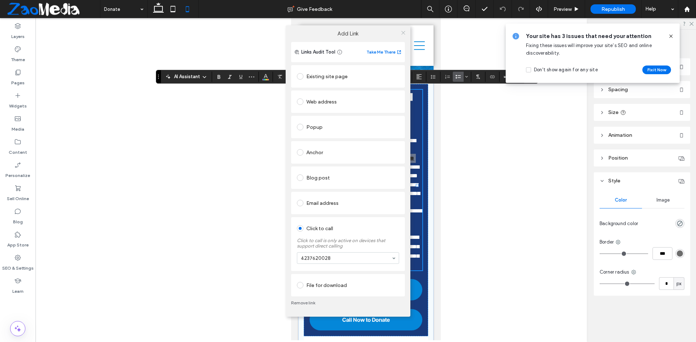
click at [404, 32] on icon at bounding box center [402, 32] width 5 height 5
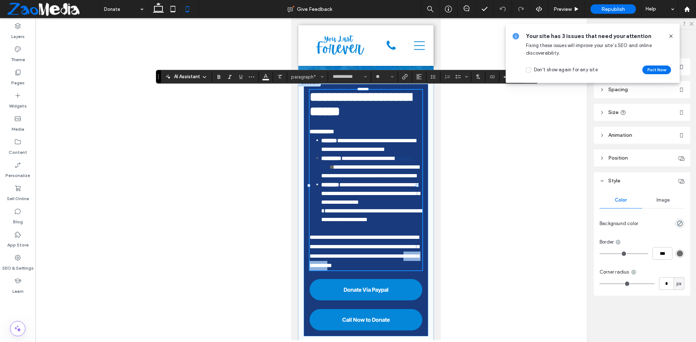
drag, startPoint x: 384, startPoint y: 276, endPoint x: 344, endPoint y: 276, distance: 39.5
click at [344, 268] on span "**********" at bounding box center [363, 252] width 109 height 34
click at [408, 78] on label "Link" at bounding box center [404, 77] width 11 height 10
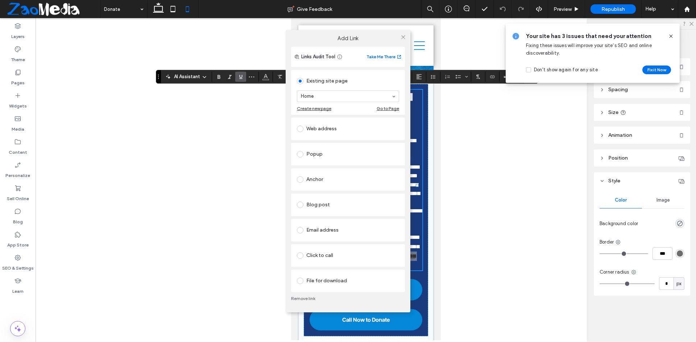
click at [315, 283] on div "File for download" at bounding box center [348, 281] width 102 height 12
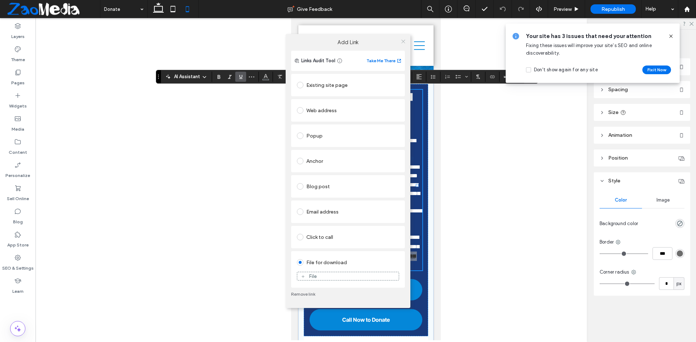
click at [401, 43] on icon at bounding box center [402, 41] width 5 height 5
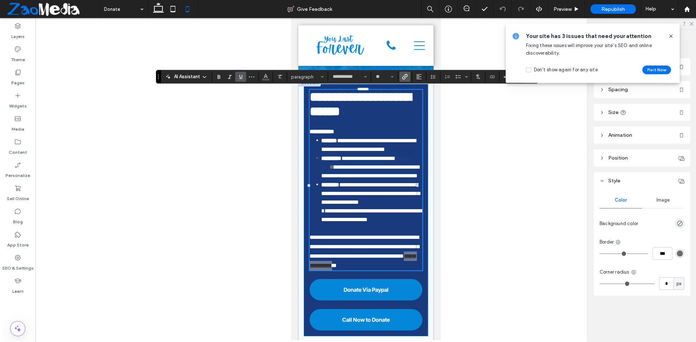
click at [668, 38] on icon at bounding box center [671, 36] width 6 height 6
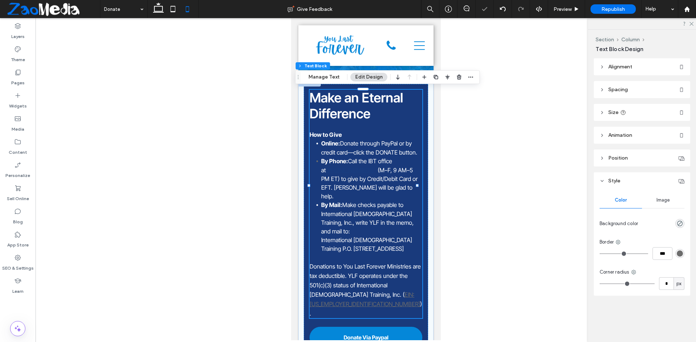
click at [356, 291] on link "EIN: [US_EMPLOYER_IDENTIFICATION_NUMBER]" at bounding box center [364, 299] width 110 height 17
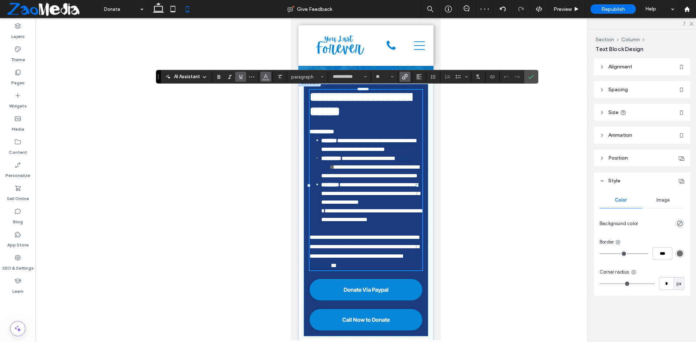
click at [266, 76] on icon "Color" at bounding box center [266, 76] width 6 height 6
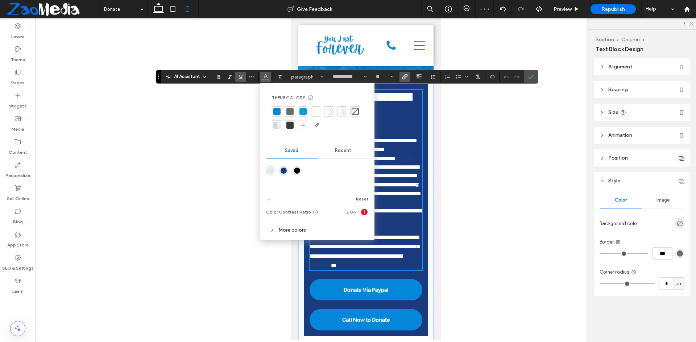
click at [318, 110] on div at bounding box center [315, 111] width 7 height 7
click at [537, 76] on section at bounding box center [531, 76] width 14 height 13
click at [532, 76] on use "Confirm" at bounding box center [531, 77] width 6 height 4
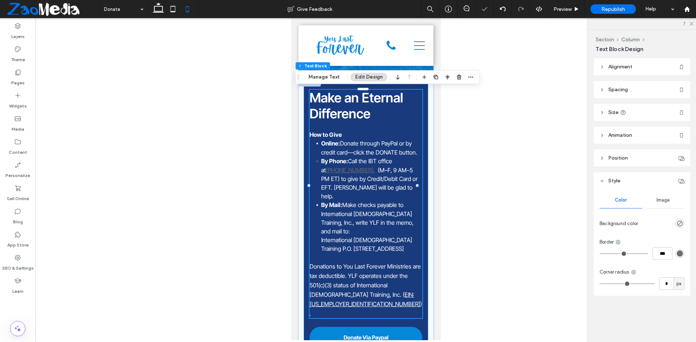
click at [338, 172] on link "[PHONE_NUMBER]." at bounding box center [349, 170] width 49 height 7
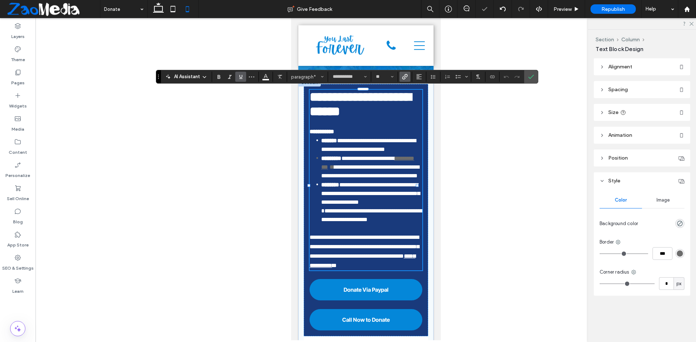
click at [335, 168] on link "**********" at bounding box center [367, 163] width 93 height 14
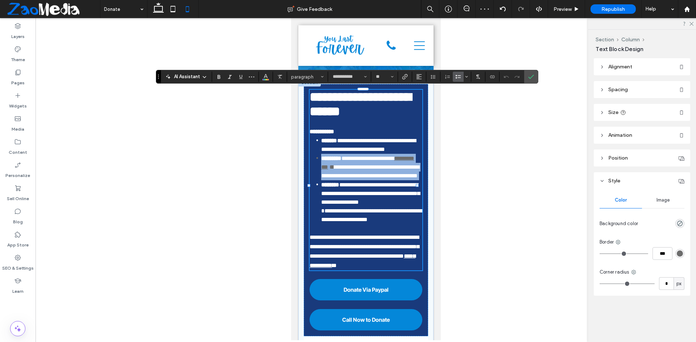
click at [335, 168] on link "**********" at bounding box center [367, 163] width 93 height 14
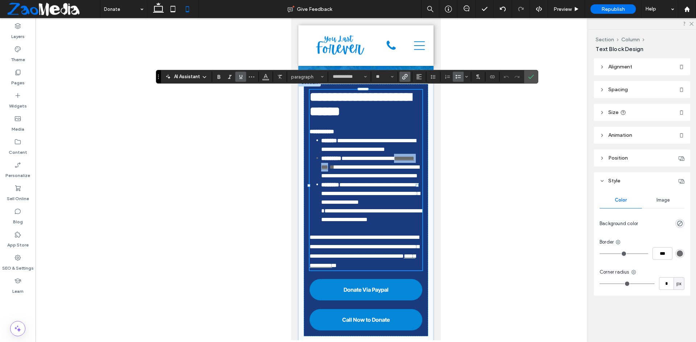
drag, startPoint x: 346, startPoint y: 167, endPoint x: 401, endPoint y: 160, distance: 55.2
click at [401, 160] on li "**********" at bounding box center [371, 167] width 101 height 26
click at [270, 78] on button "Color" at bounding box center [265, 77] width 11 height 10
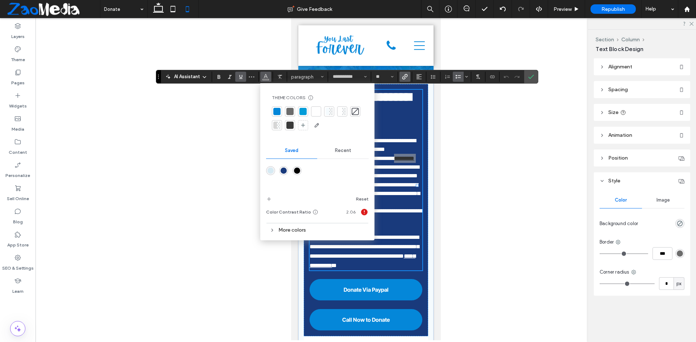
click at [317, 109] on div at bounding box center [315, 111] width 7 height 7
click at [535, 77] on label "Confirm" at bounding box center [530, 76] width 11 height 13
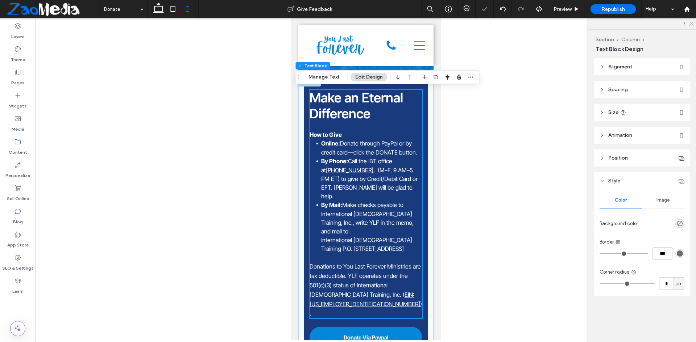
scroll to position [0, 0]
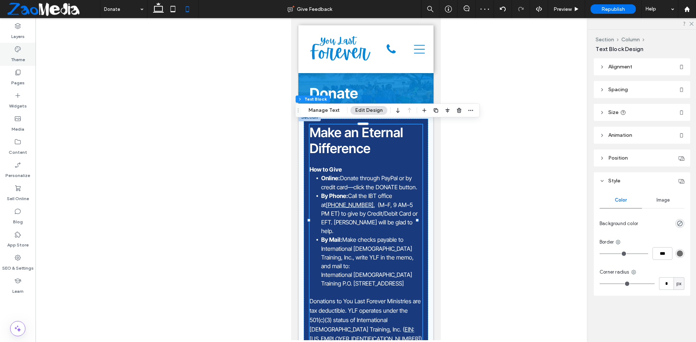
click at [16, 50] on icon at bounding box center [17, 49] width 7 height 7
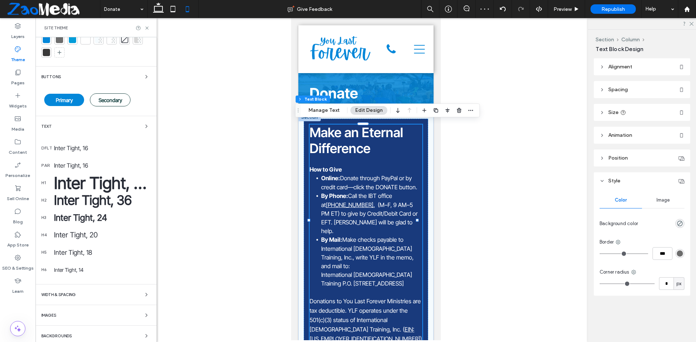
scroll to position [89, 0]
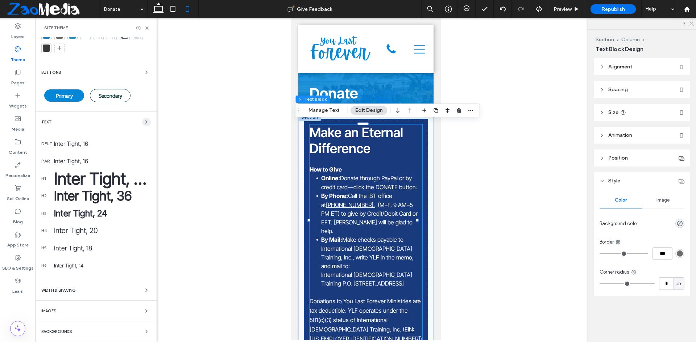
click at [146, 124] on use "button" at bounding box center [146, 122] width 1 height 3
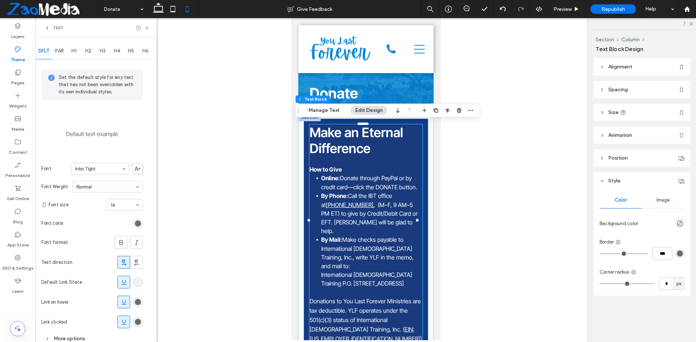
scroll to position [18, 0]
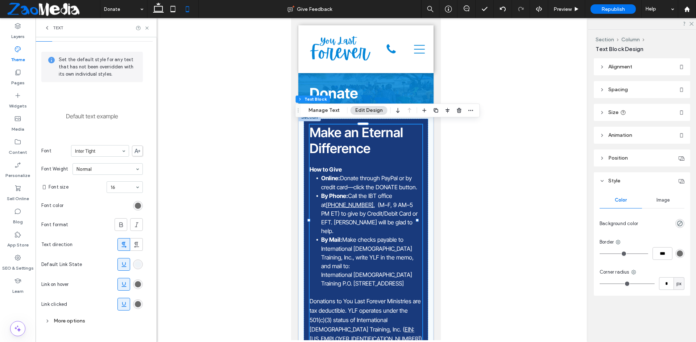
click at [140, 265] on div "rgba(4, 157, 217, 0.04)" at bounding box center [138, 265] width 6 height 6
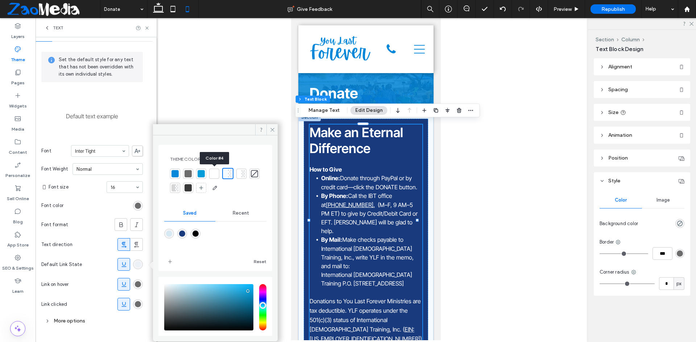
click at [212, 175] on div at bounding box center [213, 173] width 7 height 7
click at [137, 282] on div "rgb(108, 108, 108)" at bounding box center [138, 284] width 6 height 6
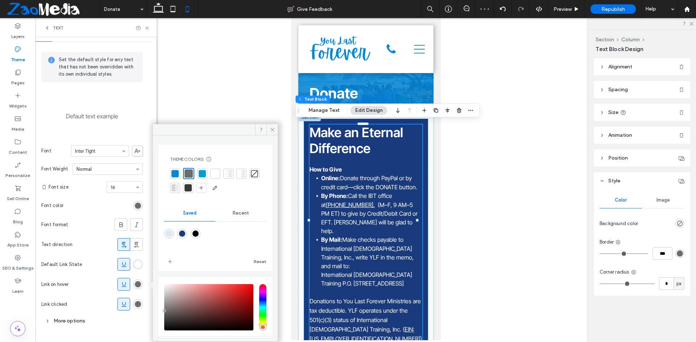
click at [212, 171] on div at bounding box center [215, 173] width 7 height 7
click at [134, 305] on div "rgb(108, 108, 108)" at bounding box center [138, 305] width 10 height 10
click at [212, 170] on div at bounding box center [213, 173] width 7 height 7
click at [269, 132] on span at bounding box center [271, 129] width 11 height 11
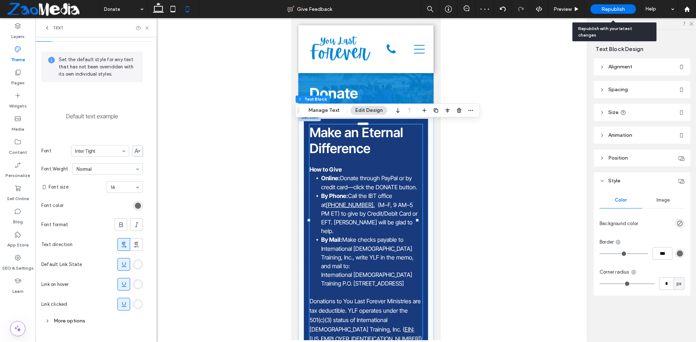
click at [617, 3] on div "Republish" at bounding box center [612, 9] width 45 height 18
click at [601, 6] on span "Republish" at bounding box center [613, 9] width 24 height 6
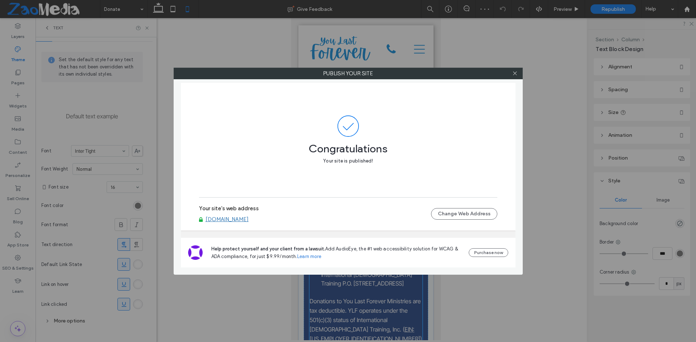
click at [521, 73] on label "Publish your site" at bounding box center [348, 73] width 348 height 11
click at [517, 72] on div at bounding box center [514, 73] width 11 height 11
click at [515, 72] on icon at bounding box center [514, 73] width 5 height 5
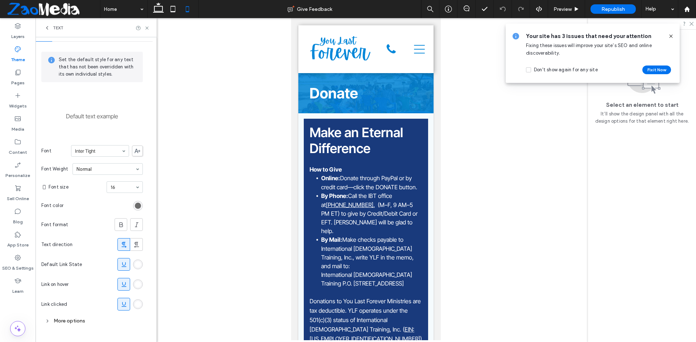
click at [156, 8] on icon at bounding box center [158, 9] width 14 height 14
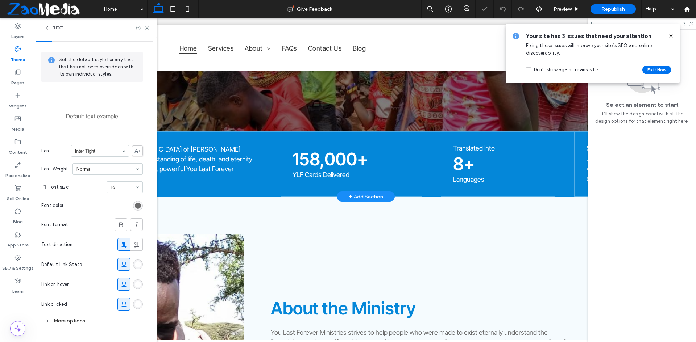
scroll to position [326, 0]
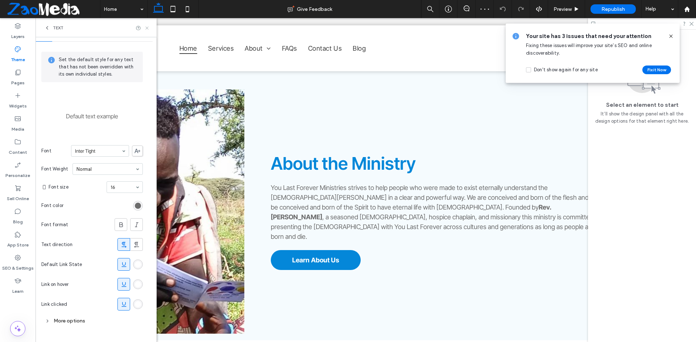
click at [148, 29] on use at bounding box center [146, 27] width 3 height 3
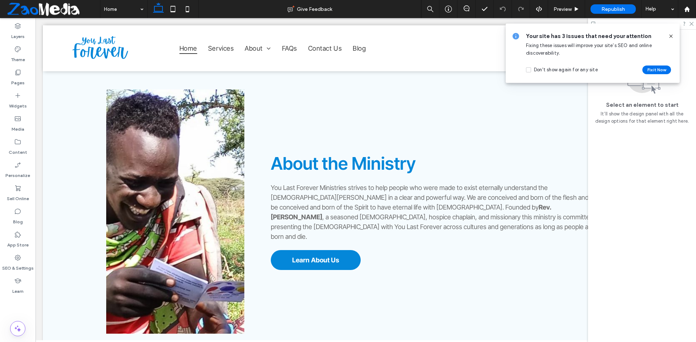
click at [669, 34] on icon at bounding box center [671, 36] width 6 height 6
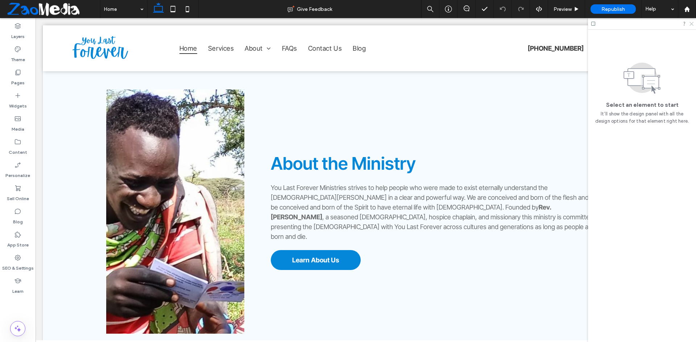
click at [690, 25] on use at bounding box center [691, 24] width 4 height 4
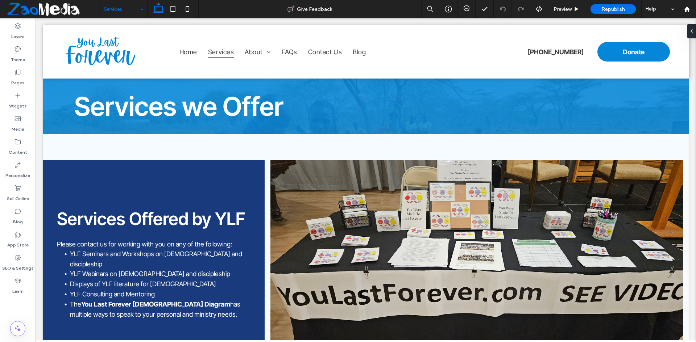
scroll to position [0, 0]
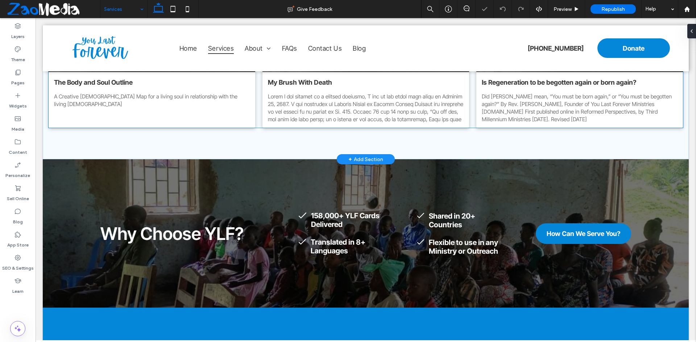
scroll to position [507, 0]
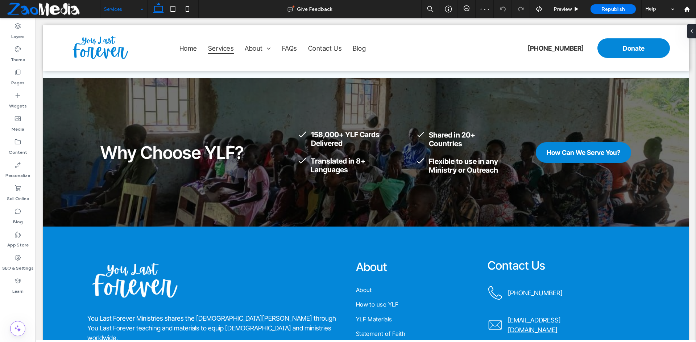
click at [128, 12] on input at bounding box center [122, 9] width 36 height 18
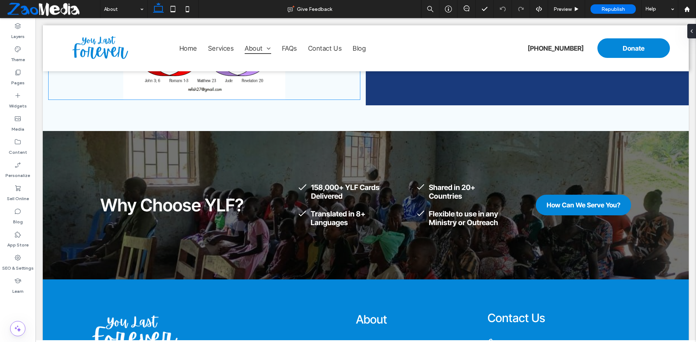
scroll to position [790, 0]
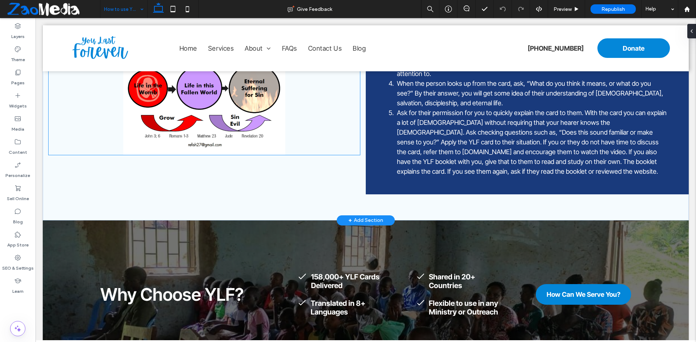
scroll to position [725, 0]
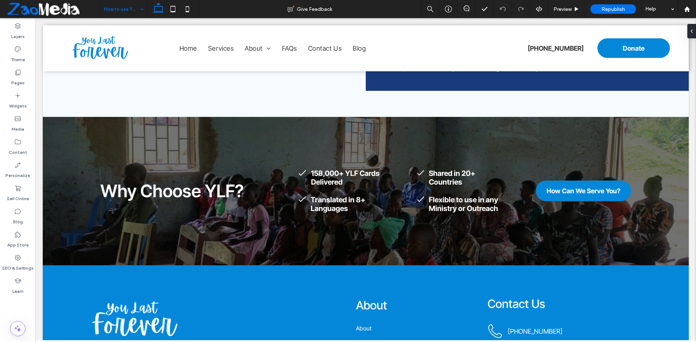
click at [116, 3] on input at bounding box center [122, 9] width 36 height 18
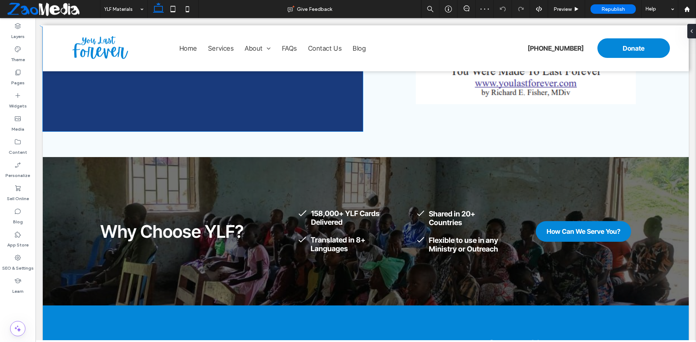
scroll to position [790, 0]
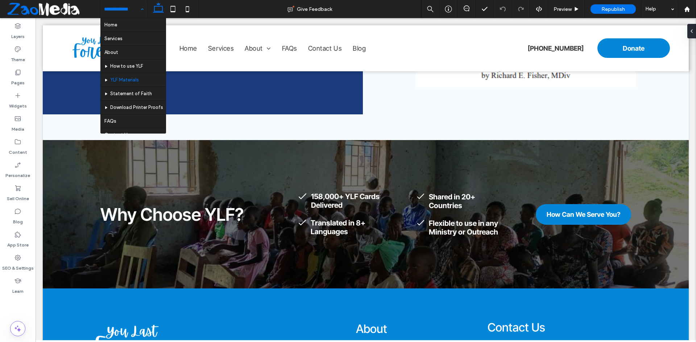
click at [125, 10] on input at bounding box center [122, 9] width 36 height 18
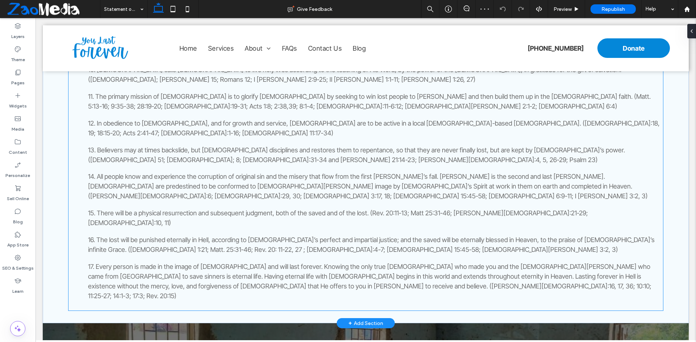
scroll to position [464, 0]
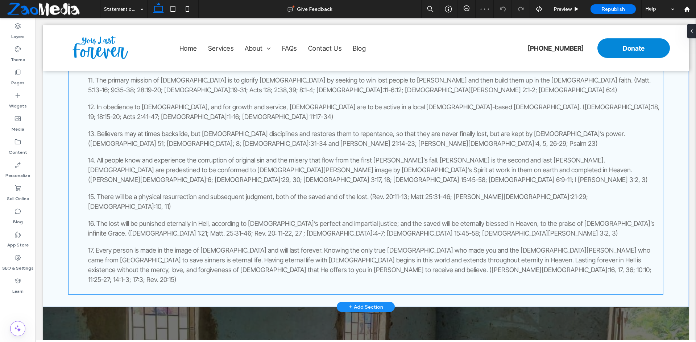
click at [284, 220] on span "16. The lost will be punished eternally in Hell, according to God’s perfect and…" at bounding box center [371, 228] width 566 height 17
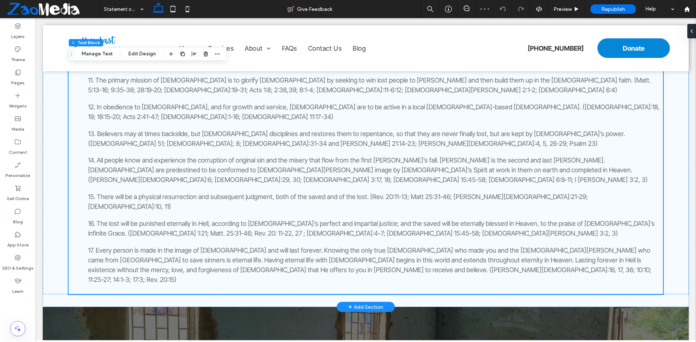
click at [284, 220] on span "16. The lost will be punished eternally in Hell, according to God’s perfect and…" at bounding box center [371, 228] width 566 height 17
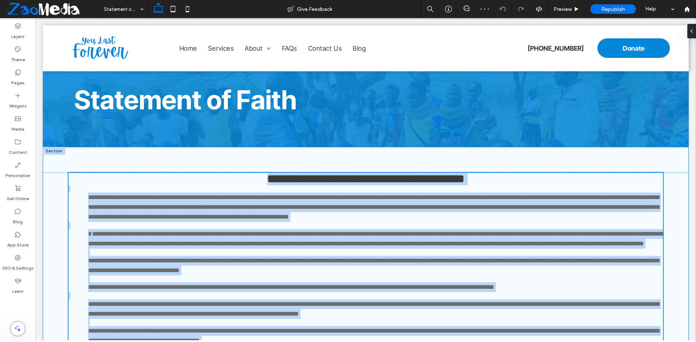
type input "**********"
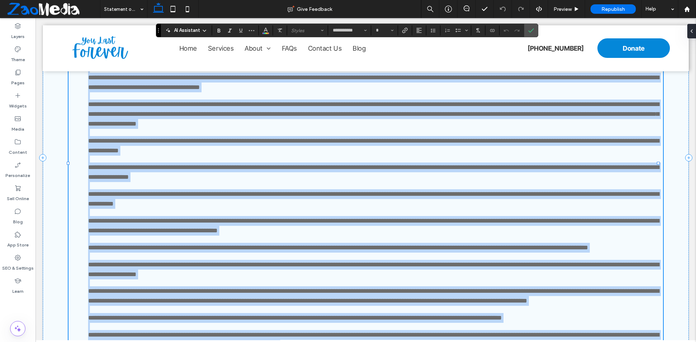
click at [313, 189] on p at bounding box center [365, 185] width 594 height 7
type input "**"
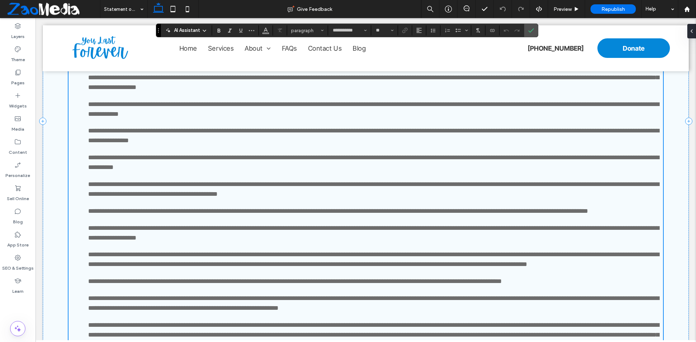
scroll to position [309, 0]
click at [313, 196] on span "**********" at bounding box center [373, 189] width 571 height 16
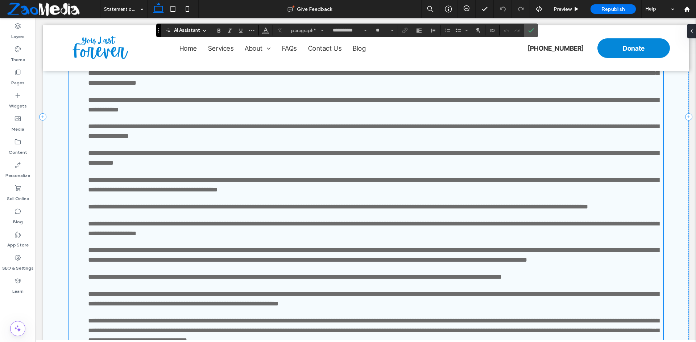
scroll to position [381, 0]
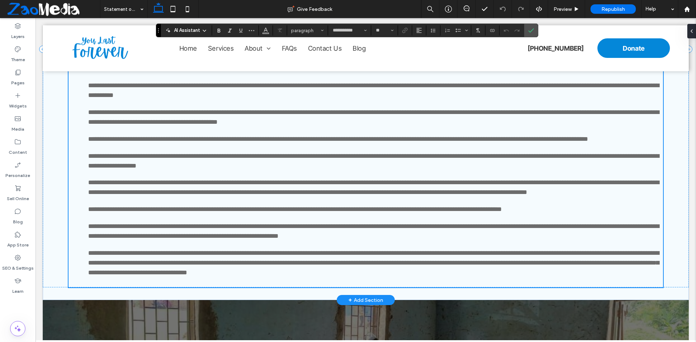
click at [301, 178] on p at bounding box center [365, 174] width 594 height 7
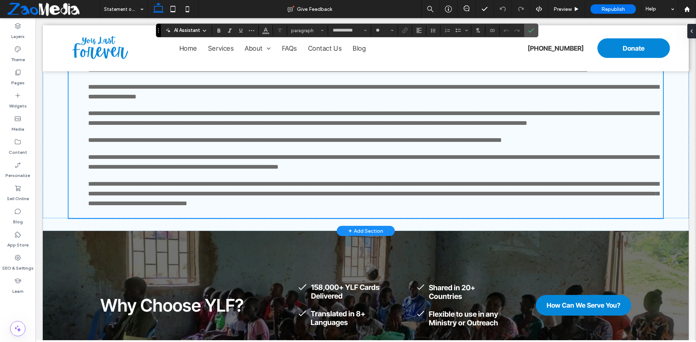
scroll to position [454, 0]
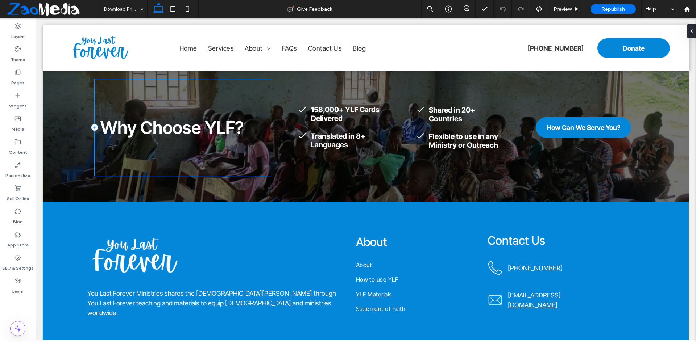
scroll to position [978, 0]
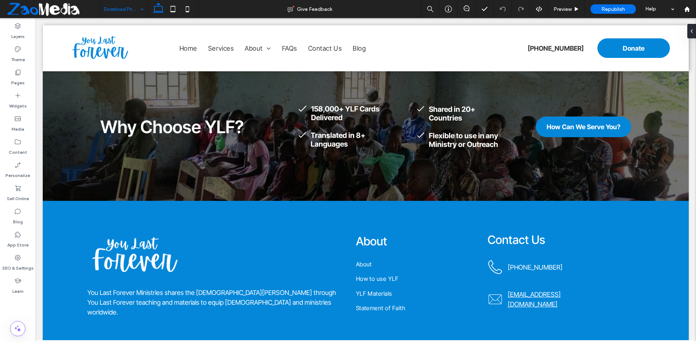
click at [125, 6] on input at bounding box center [122, 9] width 36 height 18
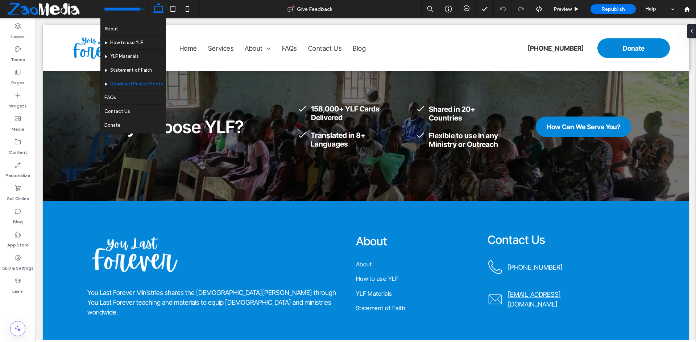
scroll to position [35, 0]
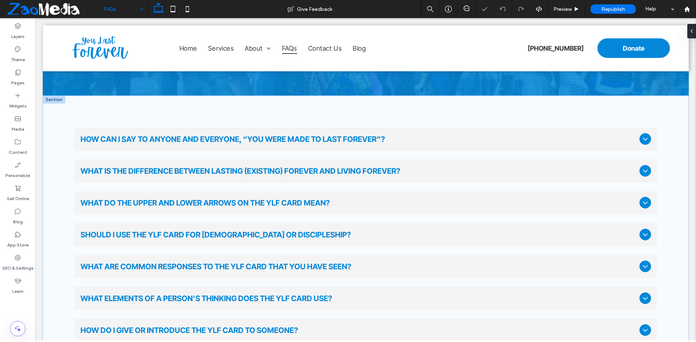
scroll to position [66, 0]
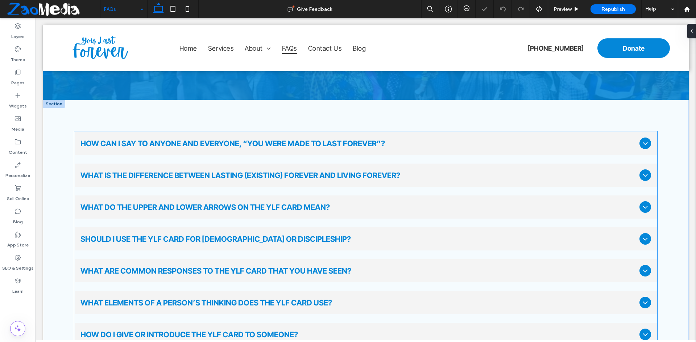
click at [247, 139] on span "HOW CAN I SAY TO ANYONE AND EVERYONE, “YOU WERE MADE TO LAST FOREVER”?" at bounding box center [357, 143] width 555 height 9
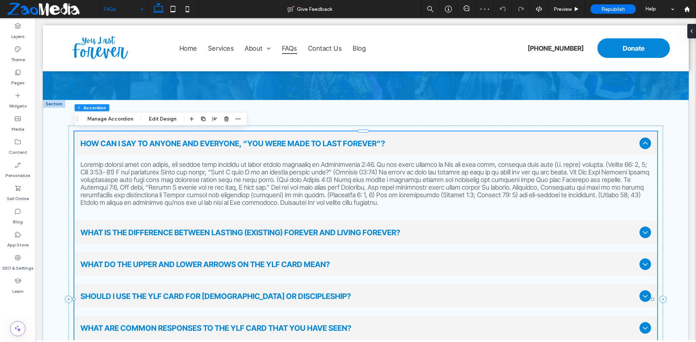
click at [259, 229] on span "WHAT IS THE DIFFERENCE BETWEEN LASTING (EXISTING) FOREVER AND LIVING FOREVER?" at bounding box center [357, 232] width 555 height 9
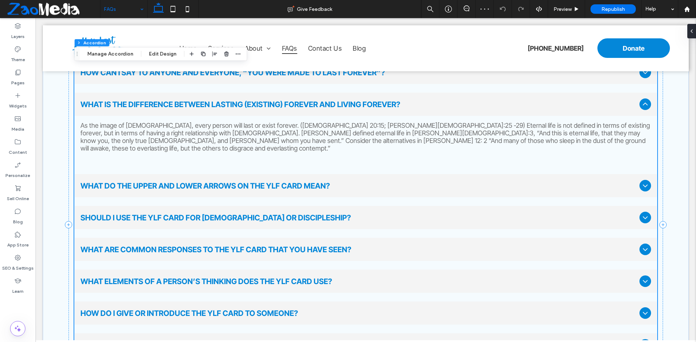
scroll to position [138, 0]
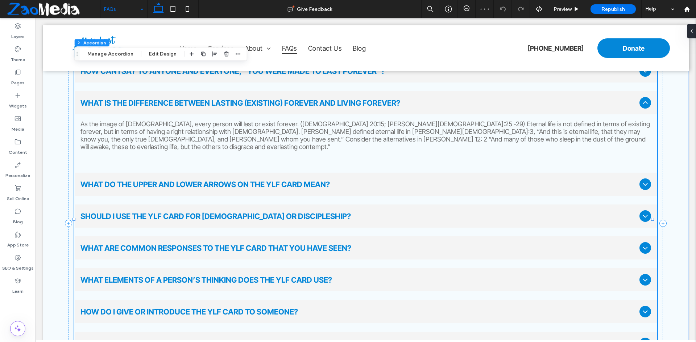
click at [251, 180] on span "WHAT DO THE UPPER AND LOWER ARROWS ON THE YLF CARD MEAN?" at bounding box center [357, 184] width 555 height 9
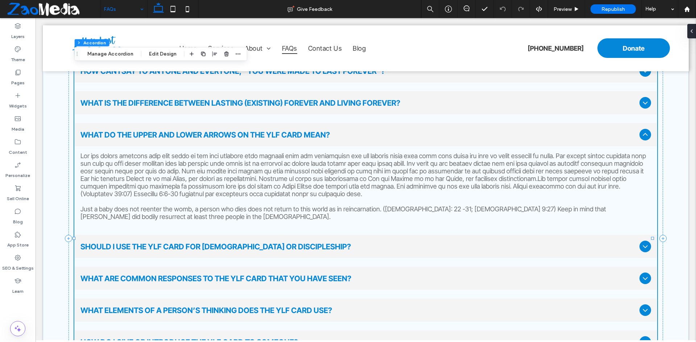
click at [259, 245] on span "SHOULD I USE THE YLF CARD FOR EVANGELISM OR DISCIPLESHIP?" at bounding box center [357, 246] width 555 height 9
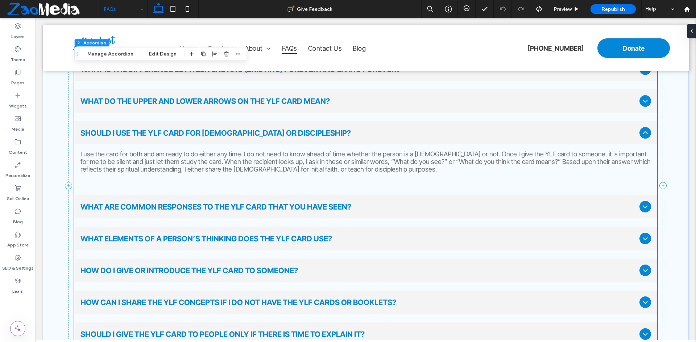
scroll to position [211, 0]
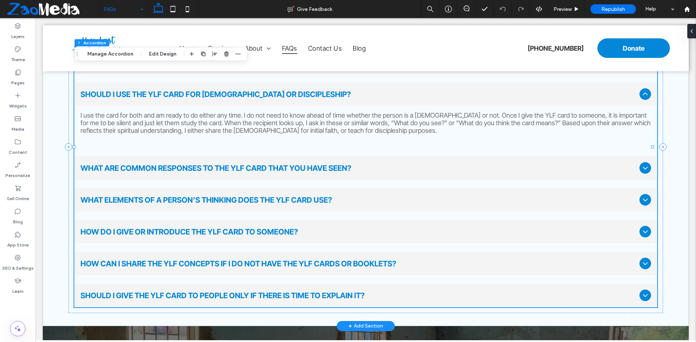
click at [270, 169] on span "WHAT ARE COMMON RESPONSES TO THE YLF CARD THAT YOU HAVE SEEN?" at bounding box center [357, 168] width 555 height 9
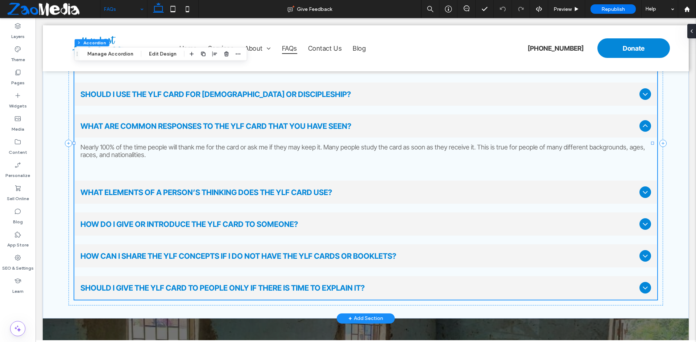
click at [267, 193] on span "WHAT ELEMENTS OF A PERSON’S THINKING DOES THE YLF CARD USE?" at bounding box center [357, 192] width 555 height 9
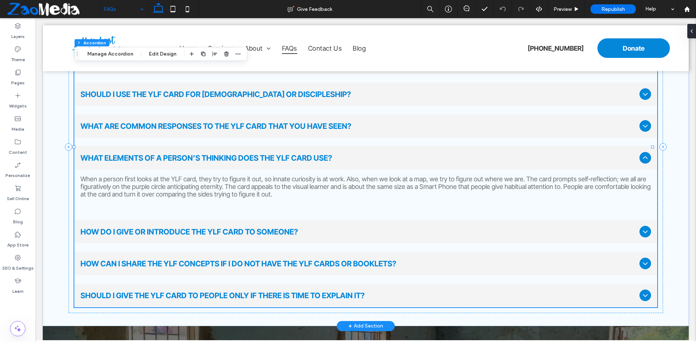
click at [263, 231] on span "HOW DO I GIVE OR INTRODUCE THE YLF CARD TO SOMEONE?" at bounding box center [357, 232] width 555 height 9
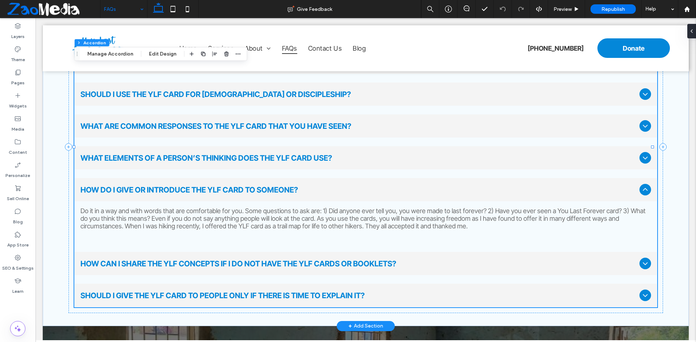
click at [252, 261] on span "HOW CAN I SHARE THE YLF CONCEPTS IF I DO NOT HAVE THE YLF CARDS OR BOOKLETS?" at bounding box center [357, 263] width 555 height 9
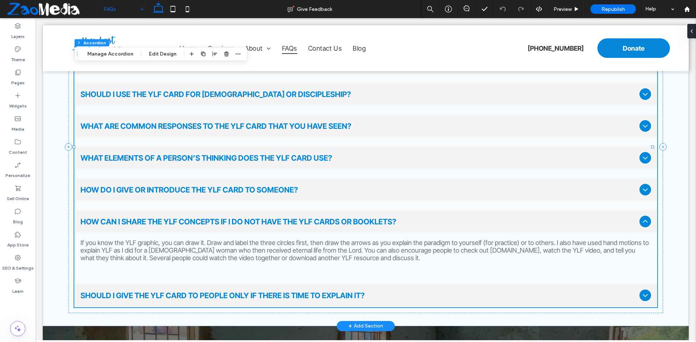
click at [261, 295] on span "SHOULD I GIVE THE YLF CARD TO PEOPLE ONLY IF THERE IS TIME TO EXPLAIN IT?" at bounding box center [357, 295] width 555 height 9
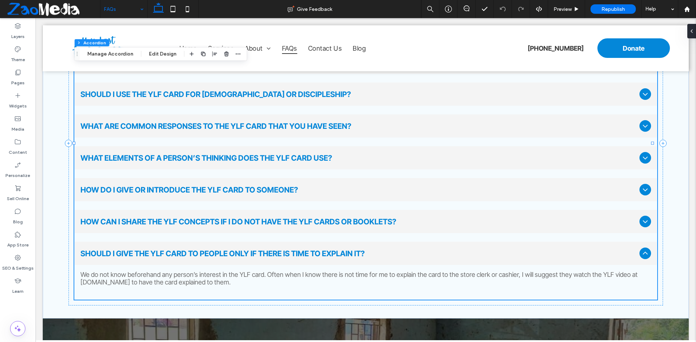
click at [143, 12] on div "FAQs" at bounding box center [123, 9] width 47 height 18
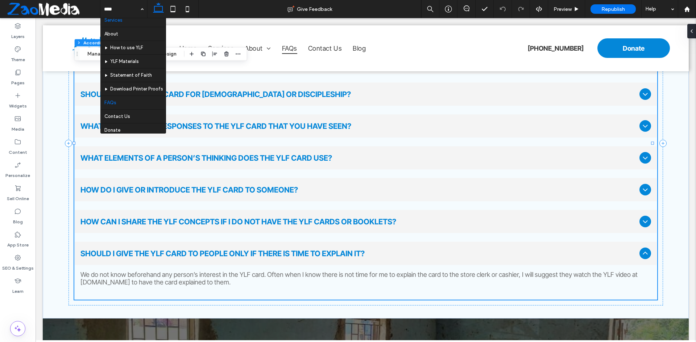
scroll to position [35, 0]
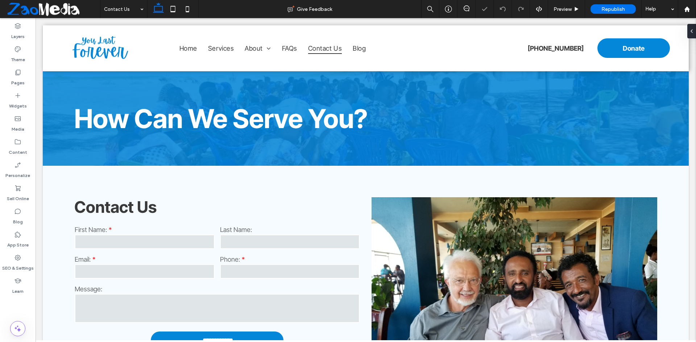
scroll to position [174, 0]
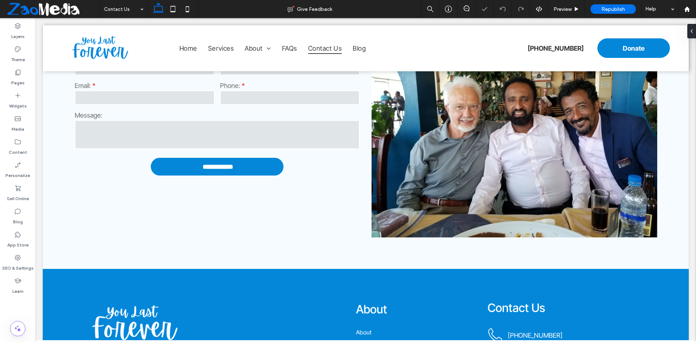
click at [126, 8] on input at bounding box center [122, 9] width 36 height 18
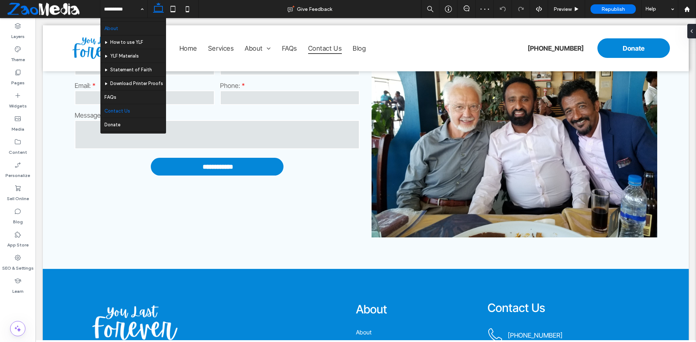
scroll to position [35, 0]
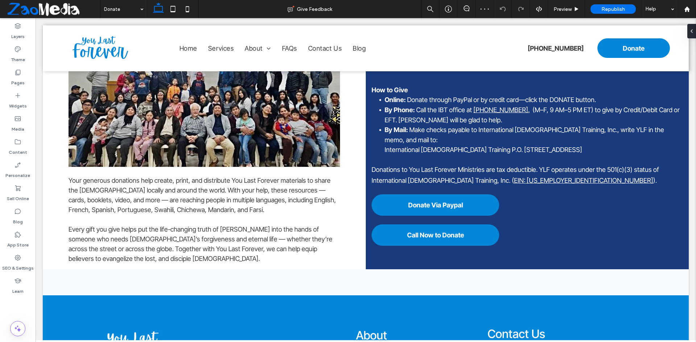
scroll to position [139, 0]
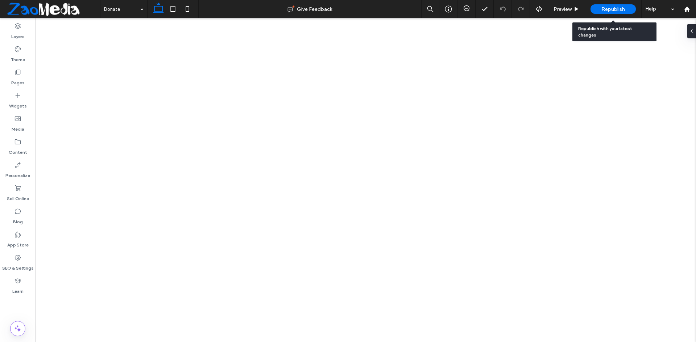
click at [606, 4] on div "Republish" at bounding box center [612, 9] width 45 height 18
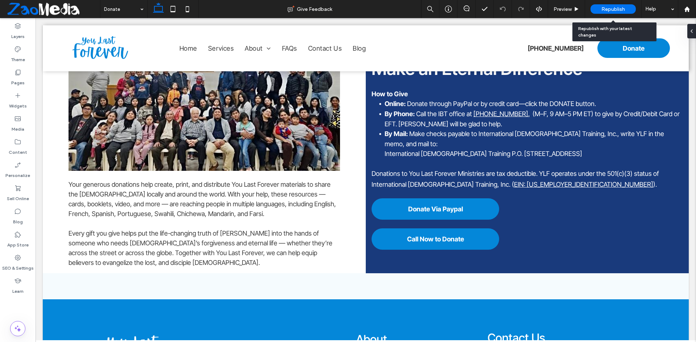
click at [613, 8] on span "Republish" at bounding box center [613, 9] width 24 height 6
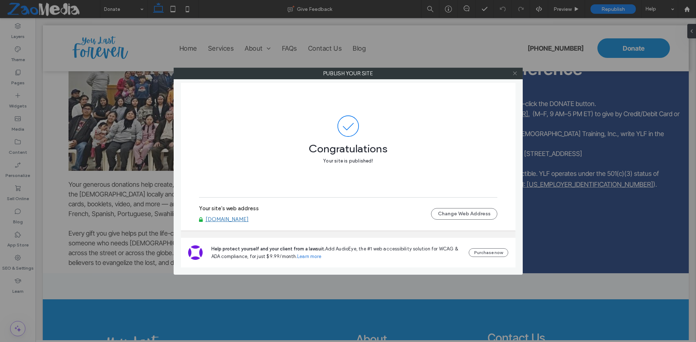
click at [516, 71] on icon at bounding box center [514, 73] width 5 height 5
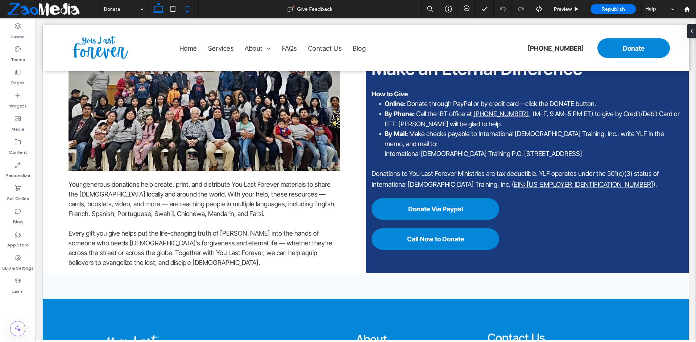
click at [183, 5] on icon at bounding box center [187, 9] width 14 height 14
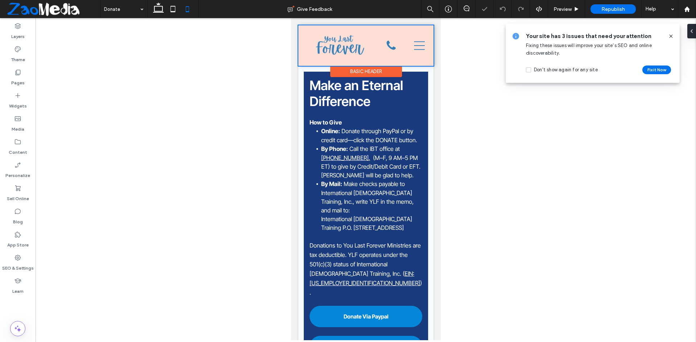
click at [412, 45] on div at bounding box center [365, 45] width 135 height 41
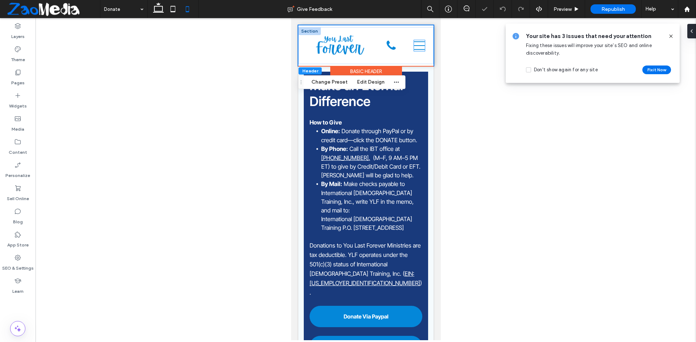
click at [413, 45] on icon at bounding box center [418, 45] width 11 height 9
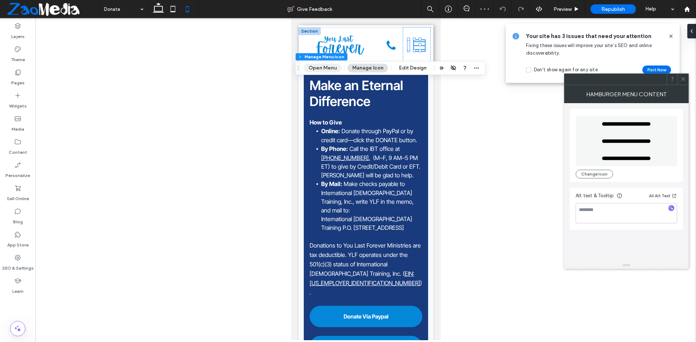
click at [316, 70] on button "Open Menu" at bounding box center [323, 68] width 38 height 9
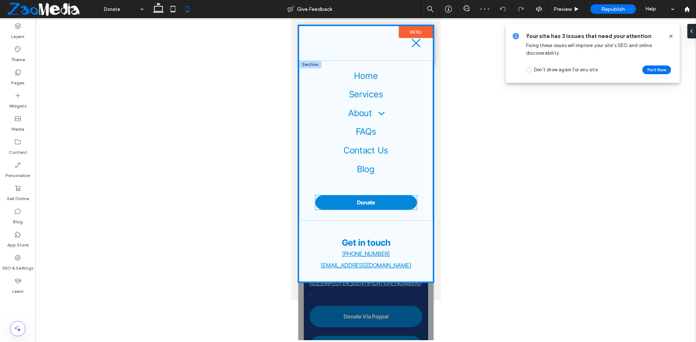
click at [355, 200] on link "Donate" at bounding box center [365, 203] width 101 height 14
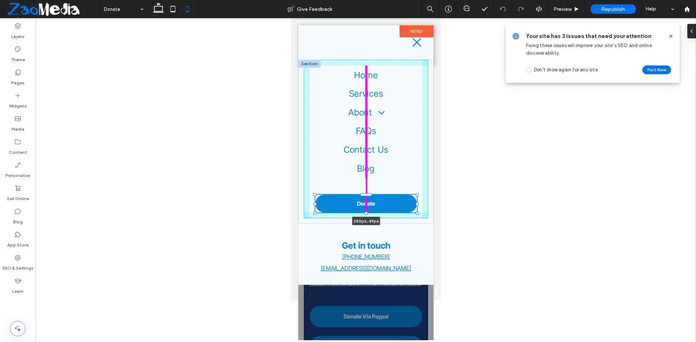
click at [366, 214] on div at bounding box center [365, 213] width 3 height 3
type input "**"
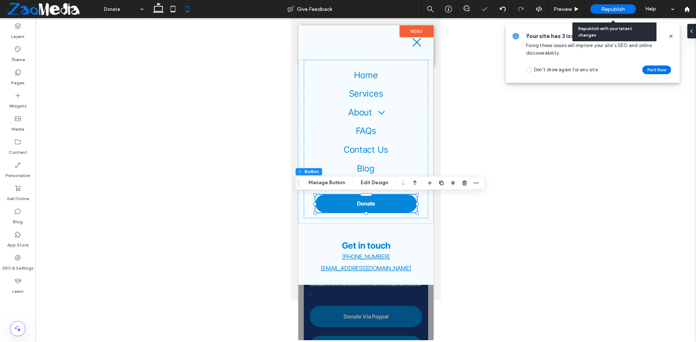
click at [615, 7] on span "Republish" at bounding box center [613, 9] width 24 height 6
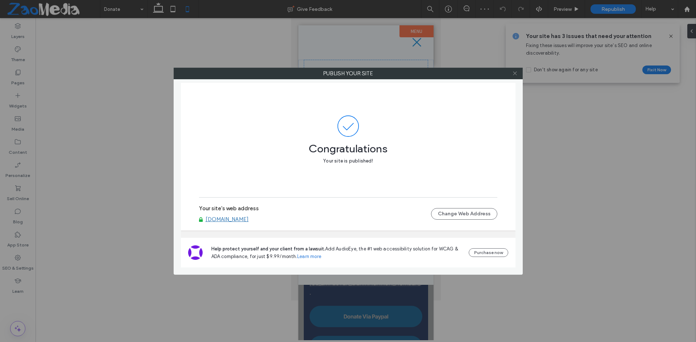
click at [512, 70] on span at bounding box center [514, 73] width 5 height 11
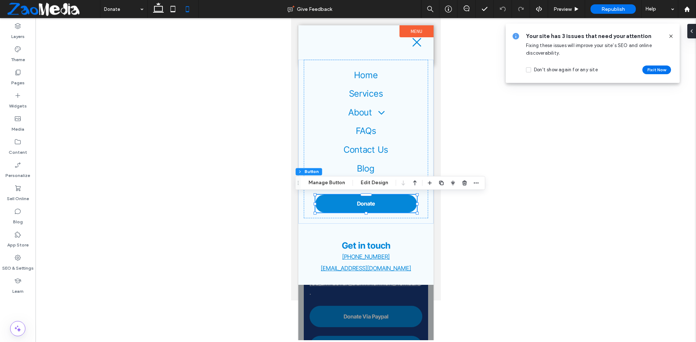
click at [668, 37] on icon at bounding box center [671, 36] width 6 height 6
